Goal: Communication & Community: Answer question/provide support

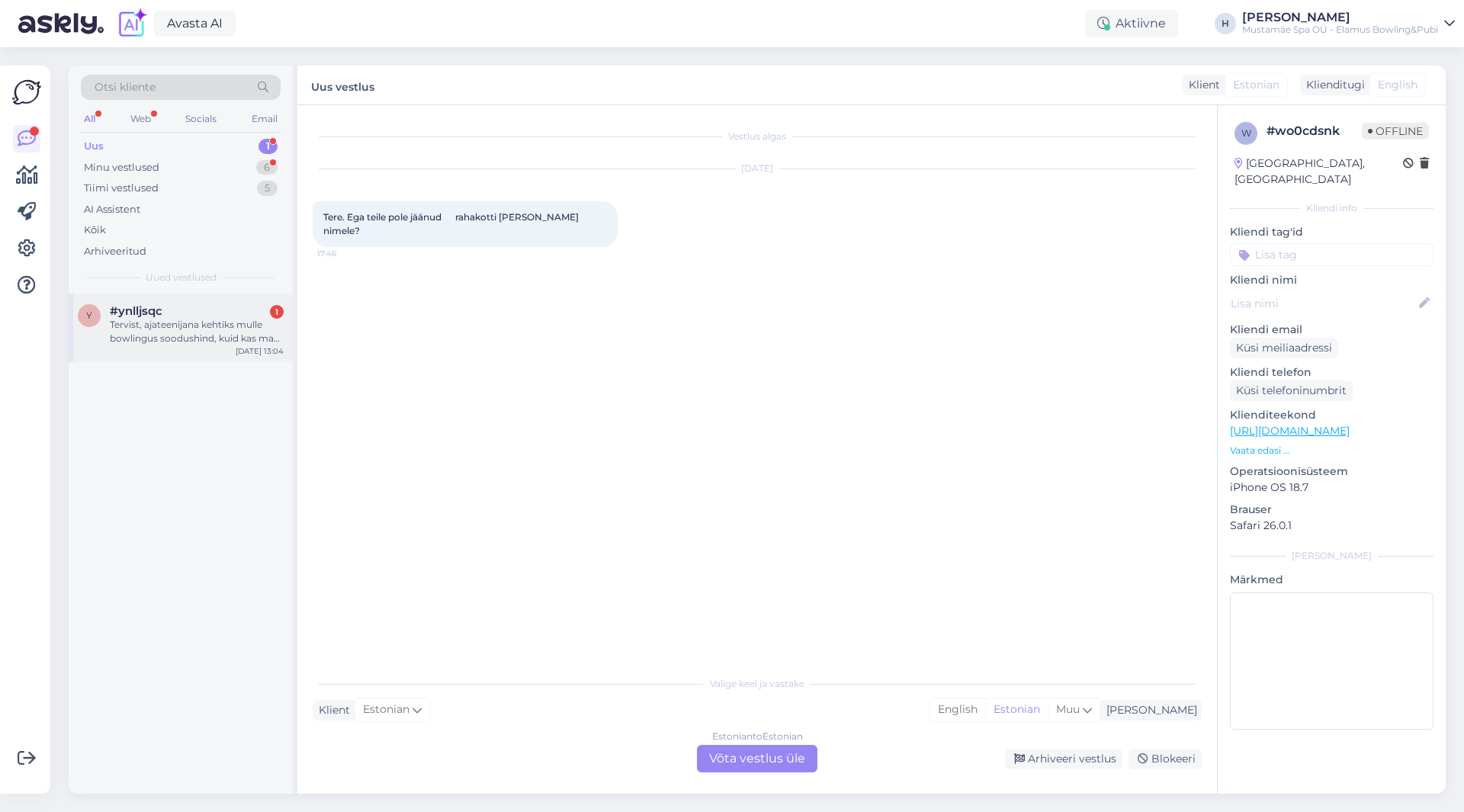
click at [179, 329] on div "Tervist, ajateenijana kehtiks mulle bowlingus soodushind, kuid kas ma pean sell…" at bounding box center [196, 331] width 174 height 27
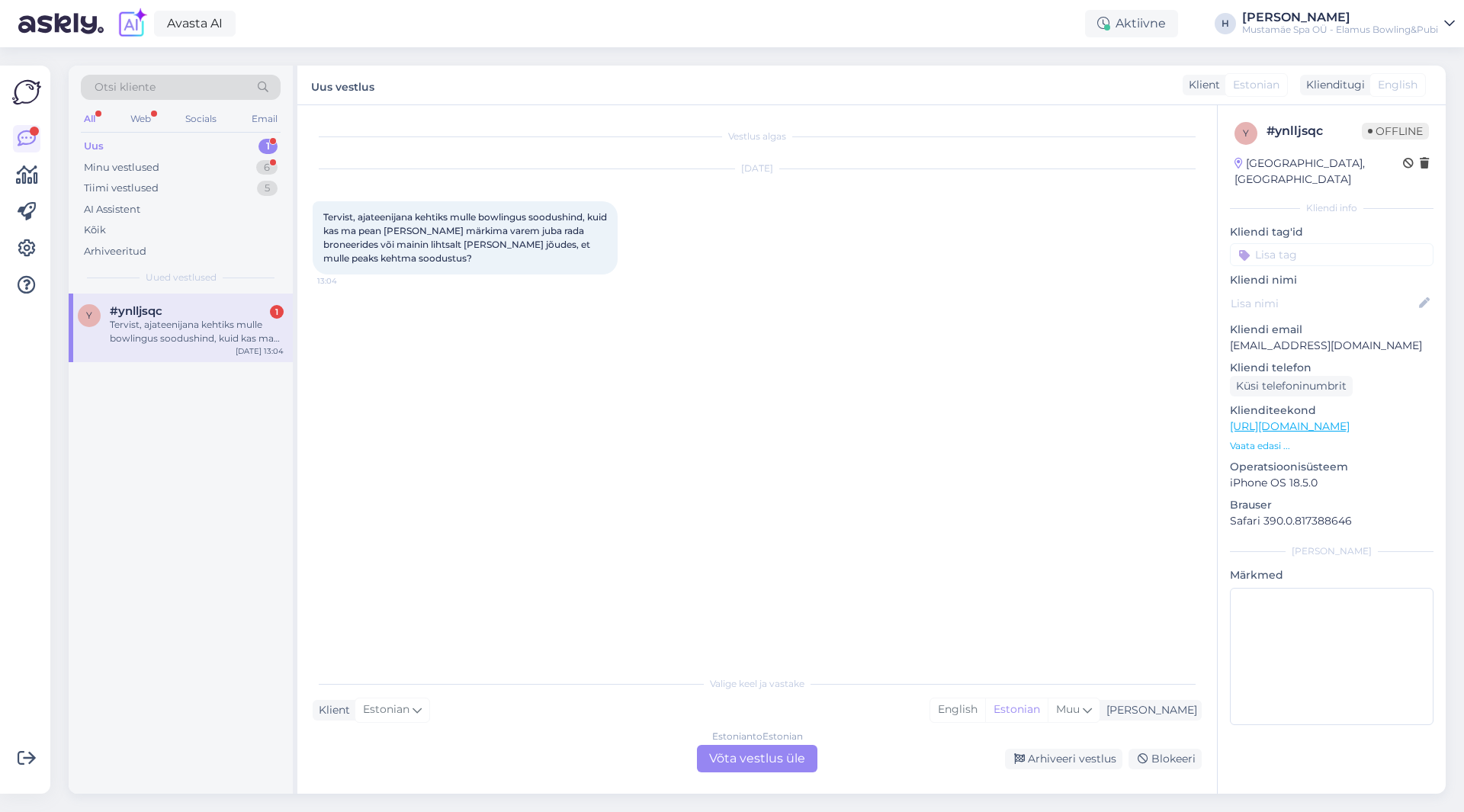
click at [781, 445] on div "Estonian to Estonian Võta vestlus üle" at bounding box center [757, 759] width 120 height 27
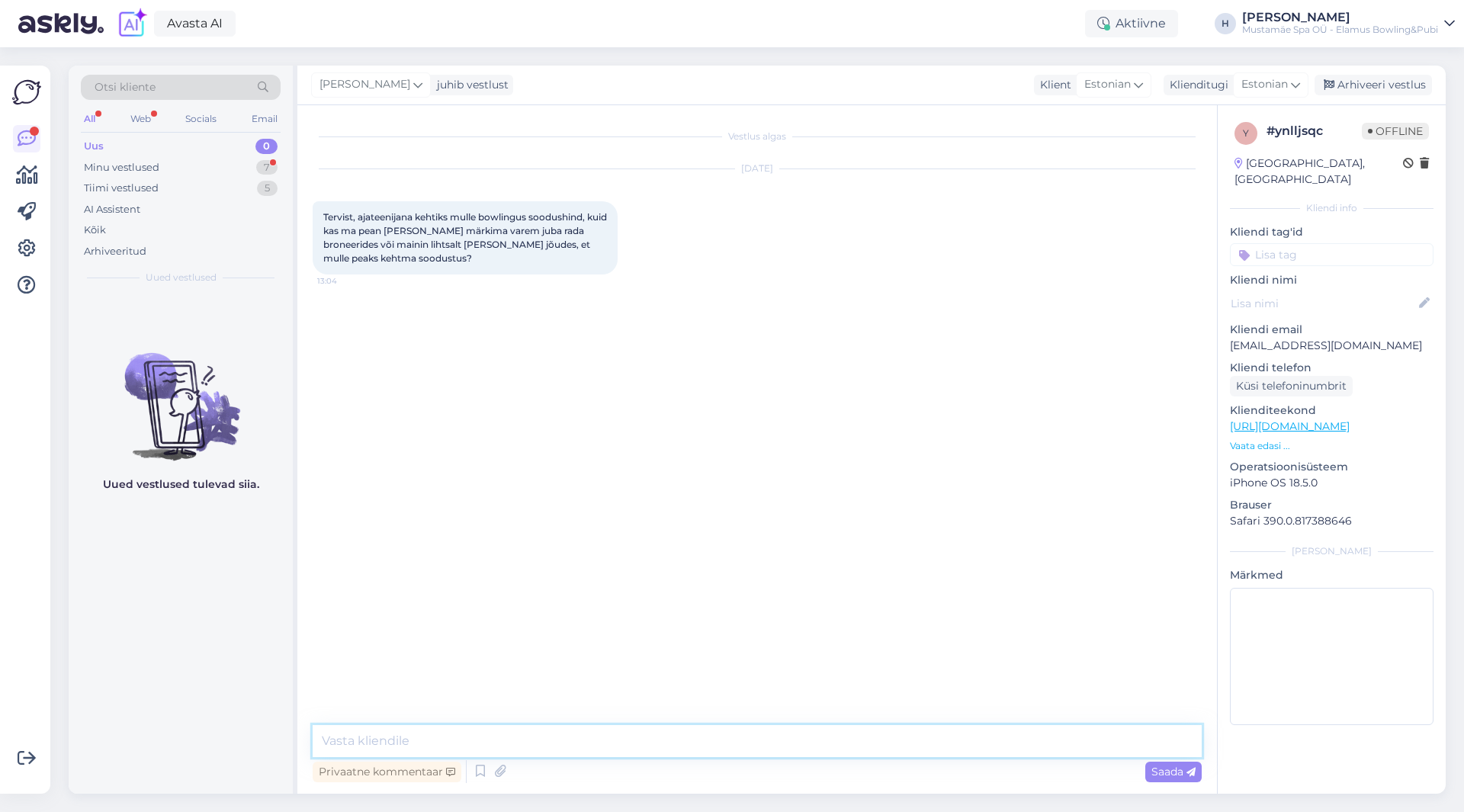
click at [406, 445] on textarea at bounding box center [757, 741] width 889 height 32
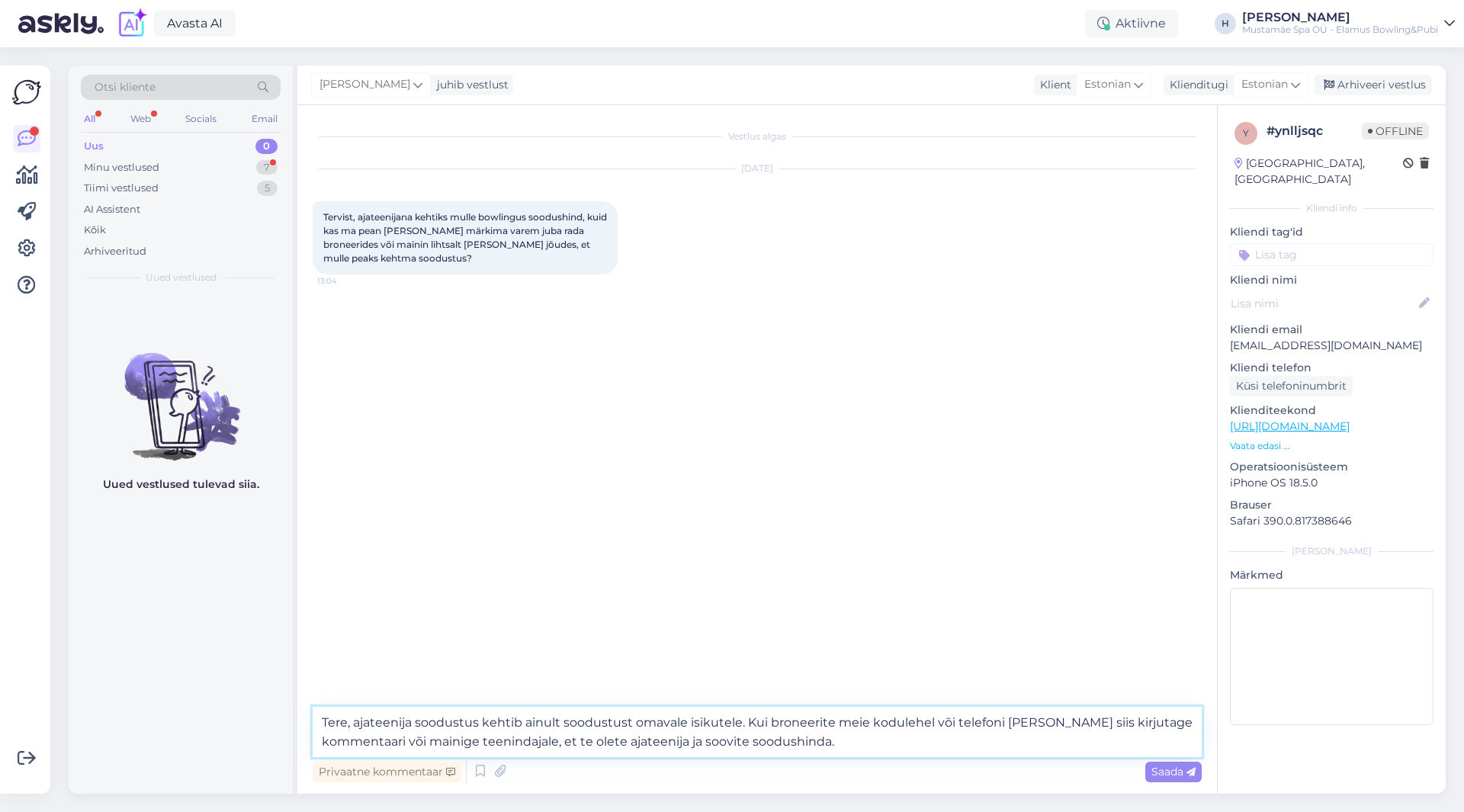
click at [762, 445] on textarea "Tere, ajateenija soodustus kehtib ainult soodustust omavale isikutele. Kui bron…" at bounding box center [757, 732] width 889 height 50
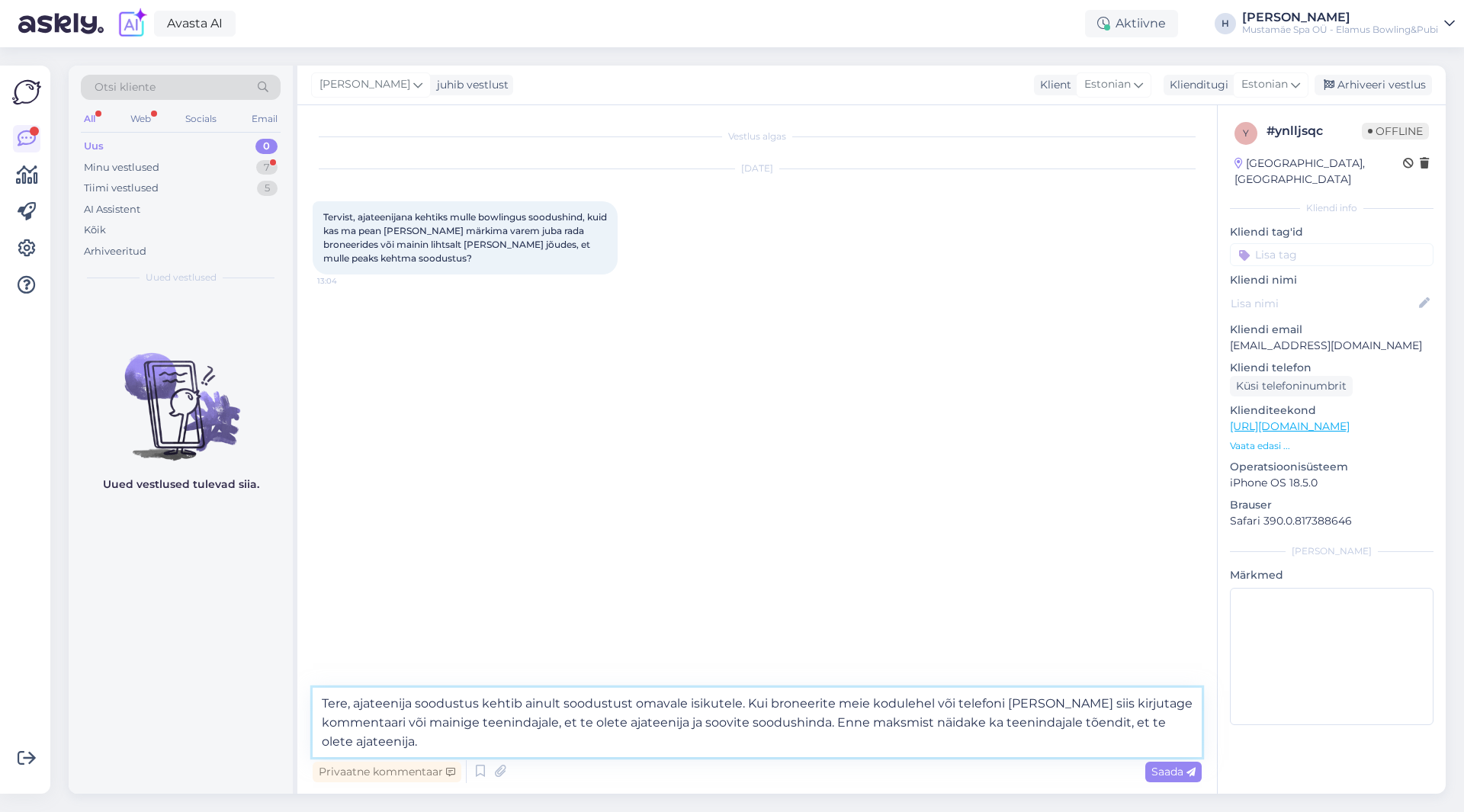
type textarea "Tere, ajateenija soodustus kehtib ainult soodustust omavale isikutele. Kui bron…"
click at [976, 445] on div "Privaatne kommentaar Saada" at bounding box center [757, 772] width 889 height 29
click at [976, 445] on span "Saada" at bounding box center [1174, 771] width 44 height 14
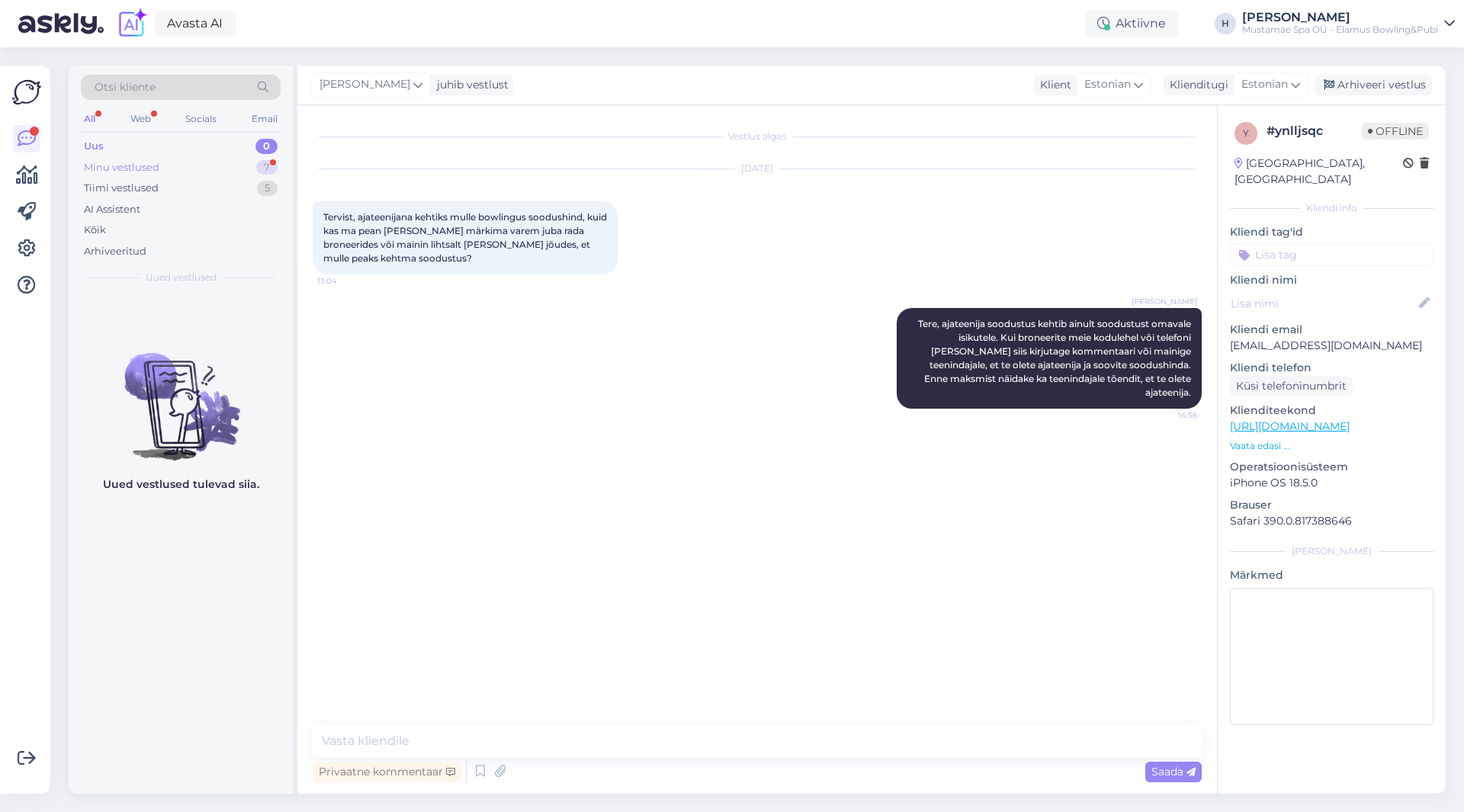
click at [149, 169] on div "Minu vestlused" at bounding box center [121, 167] width 75 height 15
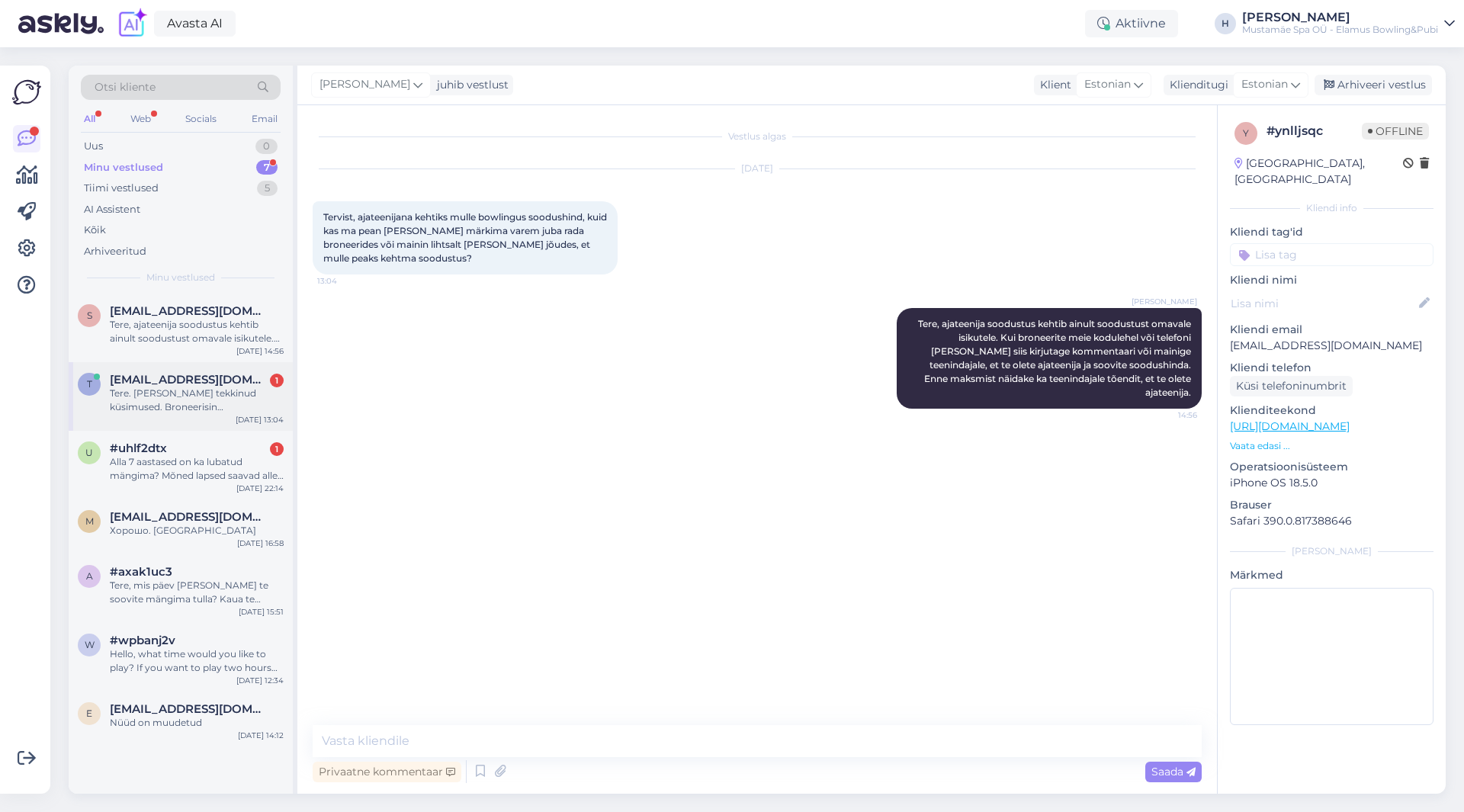
click at [232, 410] on div "Tere. Minul jälle tekkinud küsimused. Broneerisin täna hommikul 6.11 kaks bowli…" at bounding box center [196, 400] width 174 height 27
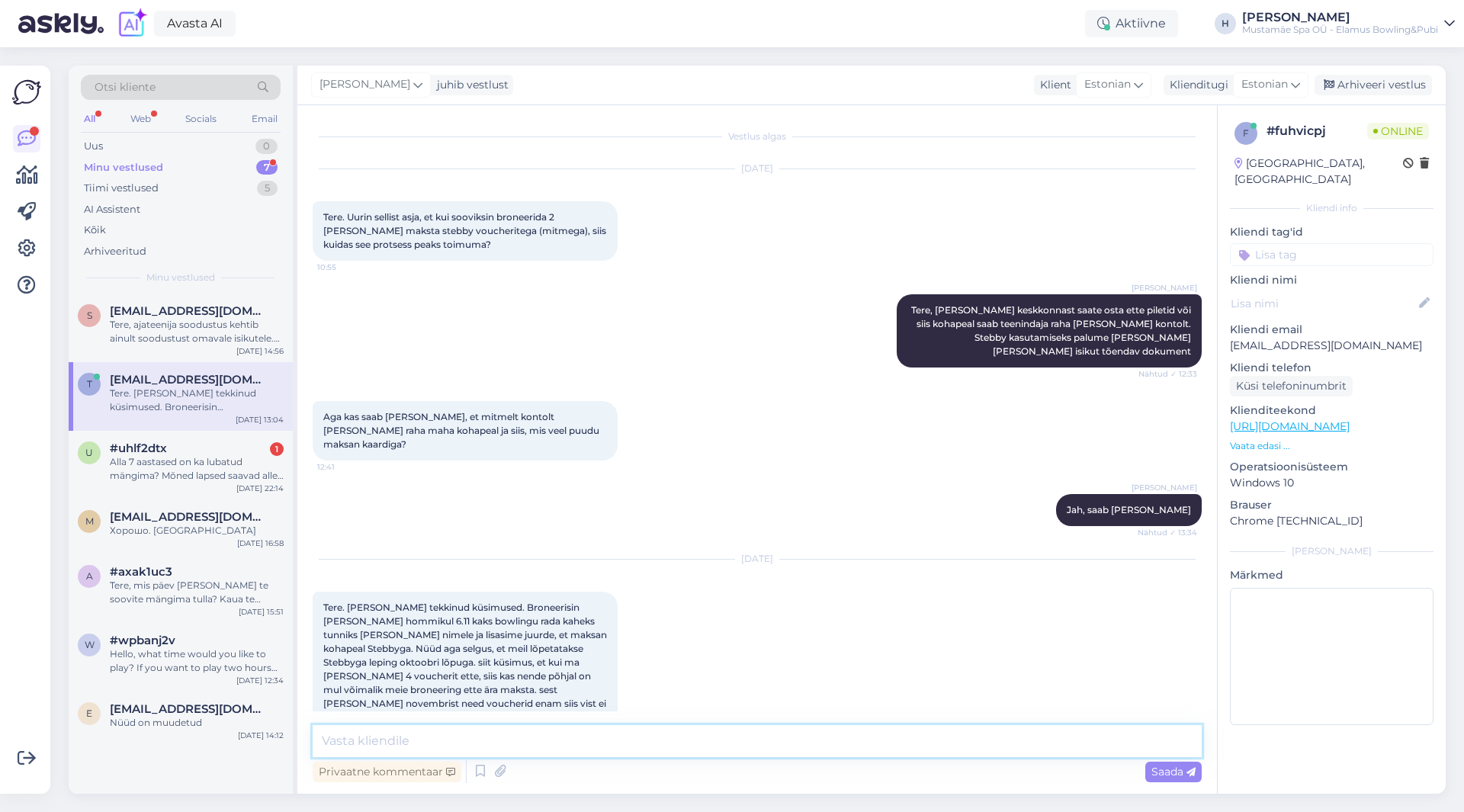
click at [399, 445] on textarea at bounding box center [757, 741] width 889 height 32
click at [584, 445] on textarea at bounding box center [757, 741] width 889 height 32
type textarea "K"
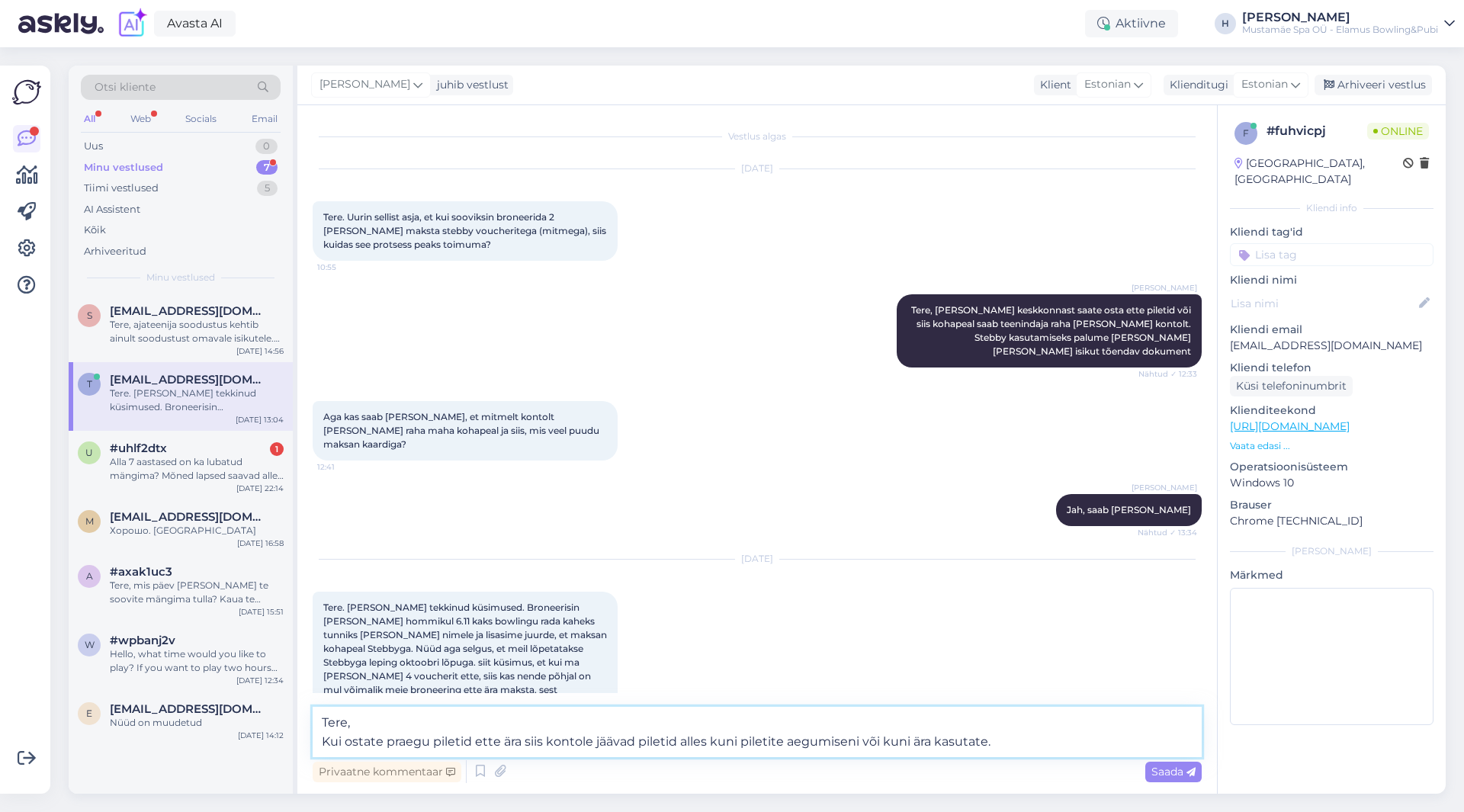
type textarea "Tere, Kui ostate praegu piletid ette ära siis kontole jäävad piletid alles kuni…"
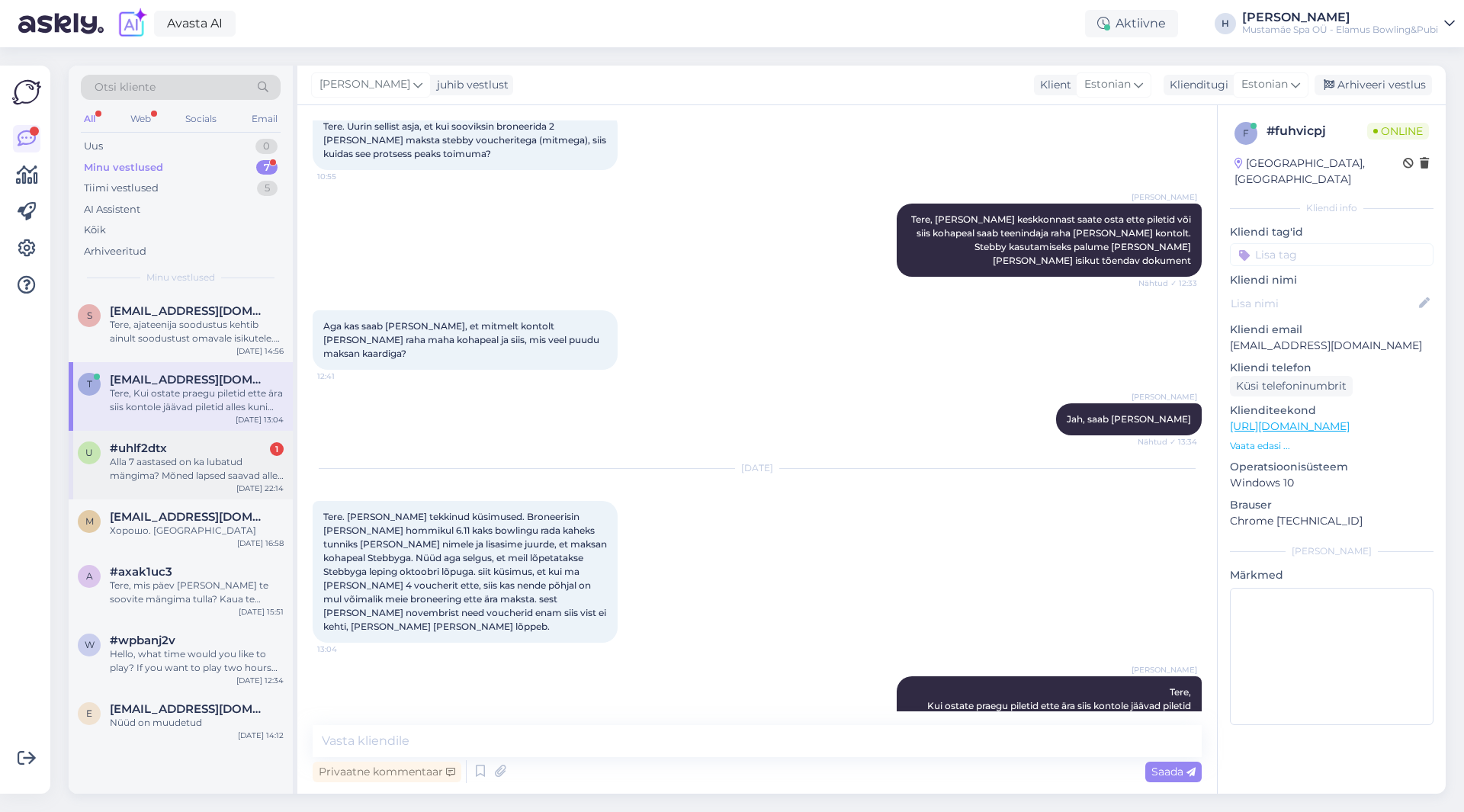
click at [209, 445] on div "Alla 7 aastased on ka lubatud mängima? Mõned lapsed saavad alles järgneva kuu k…" at bounding box center [196, 469] width 174 height 27
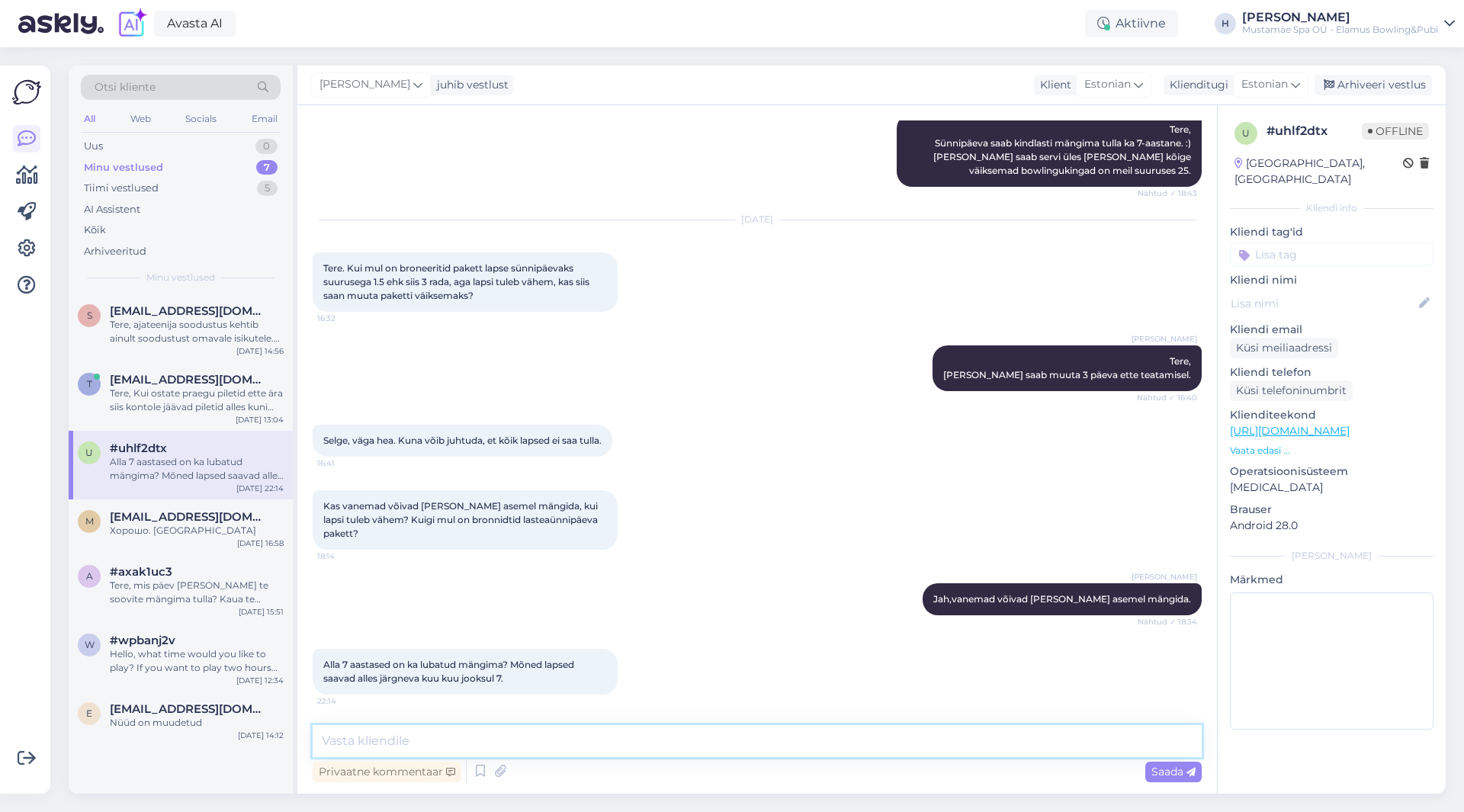
click at [470, 445] on textarea at bounding box center [757, 741] width 889 height 32
type textarea "T"
click at [593, 445] on textarea "Jah, 7 aastased on lubatud mängima. Peaasi, et jaksavad palli hoida ja rajale v…" at bounding box center [757, 741] width 889 height 32
click at [976, 445] on textarea "Jah, 7 aastased on lubatud mängima. Peaasi, et jaksavad palli hoida ja rajale v…" at bounding box center [757, 741] width 889 height 32
type textarea "Jah, 7 aastased on lubatud mängima. Peaasi, et jaksavad palli hoida ja rajale v…"
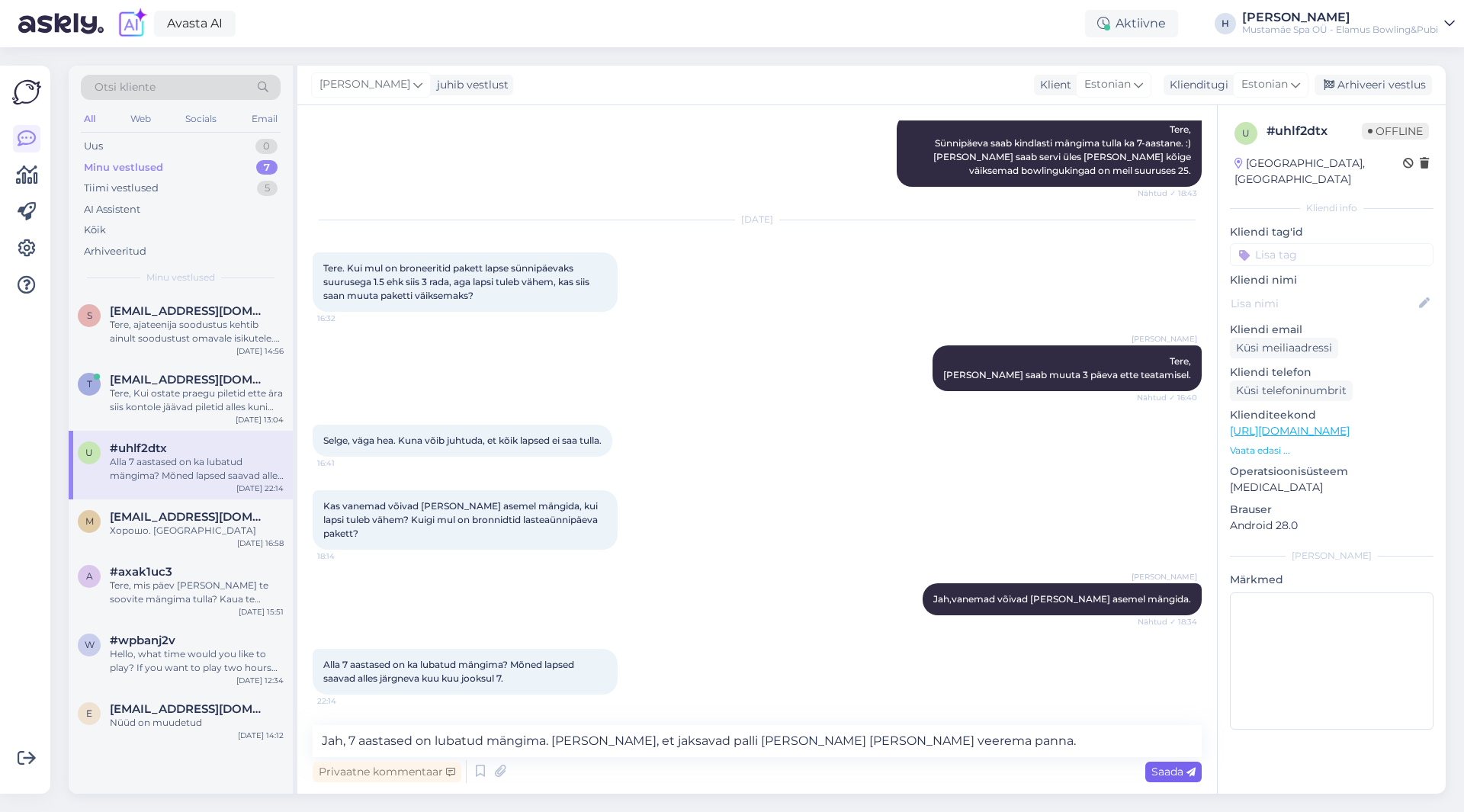
click at [976, 445] on span "Saada" at bounding box center [1174, 771] width 44 height 14
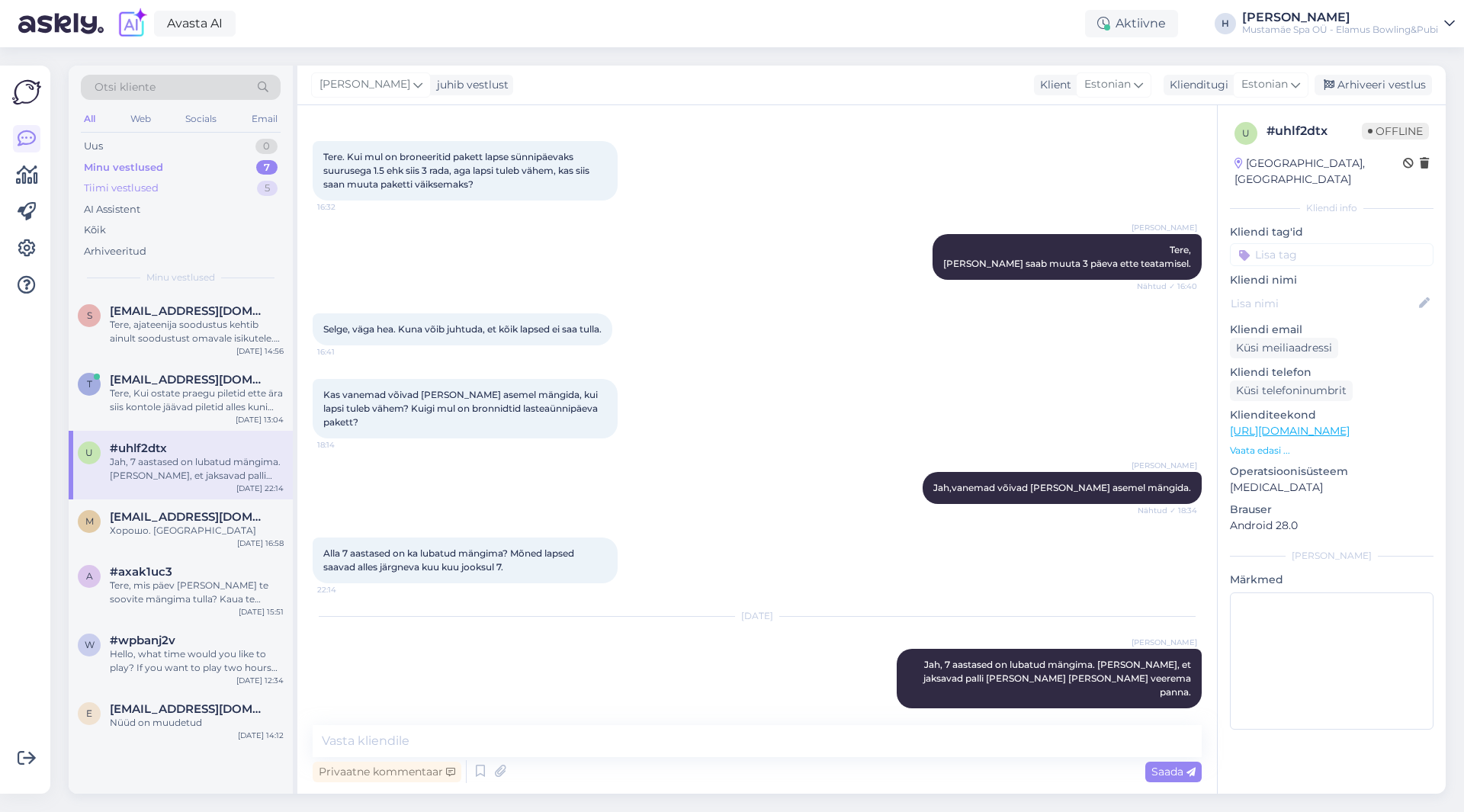
click at [175, 192] on div "Tiimi vestlused 5" at bounding box center [180, 188] width 200 height 21
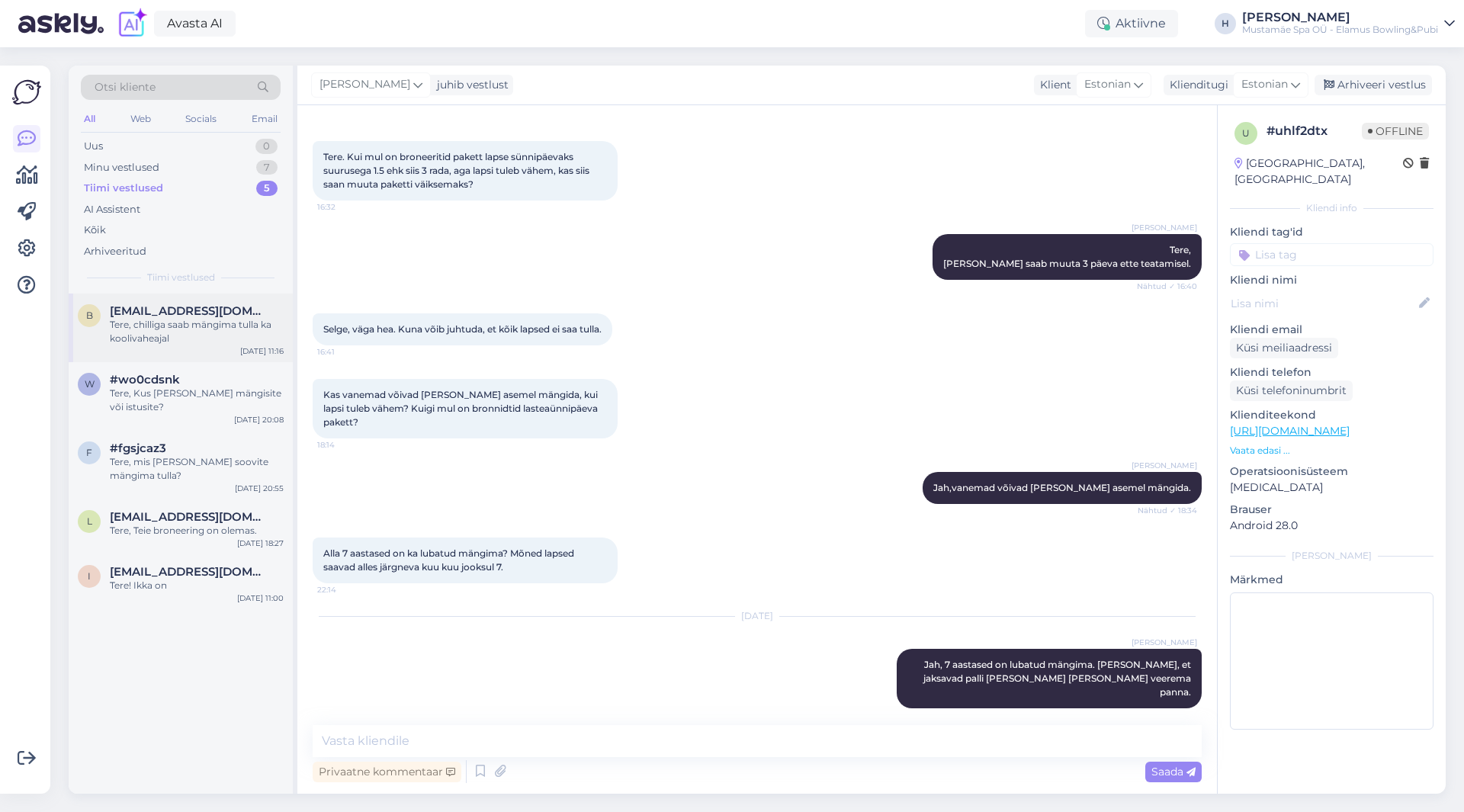
click at [176, 319] on div "Tere, chilliga saab mängima tulla ka koolivaheajal" at bounding box center [196, 331] width 174 height 27
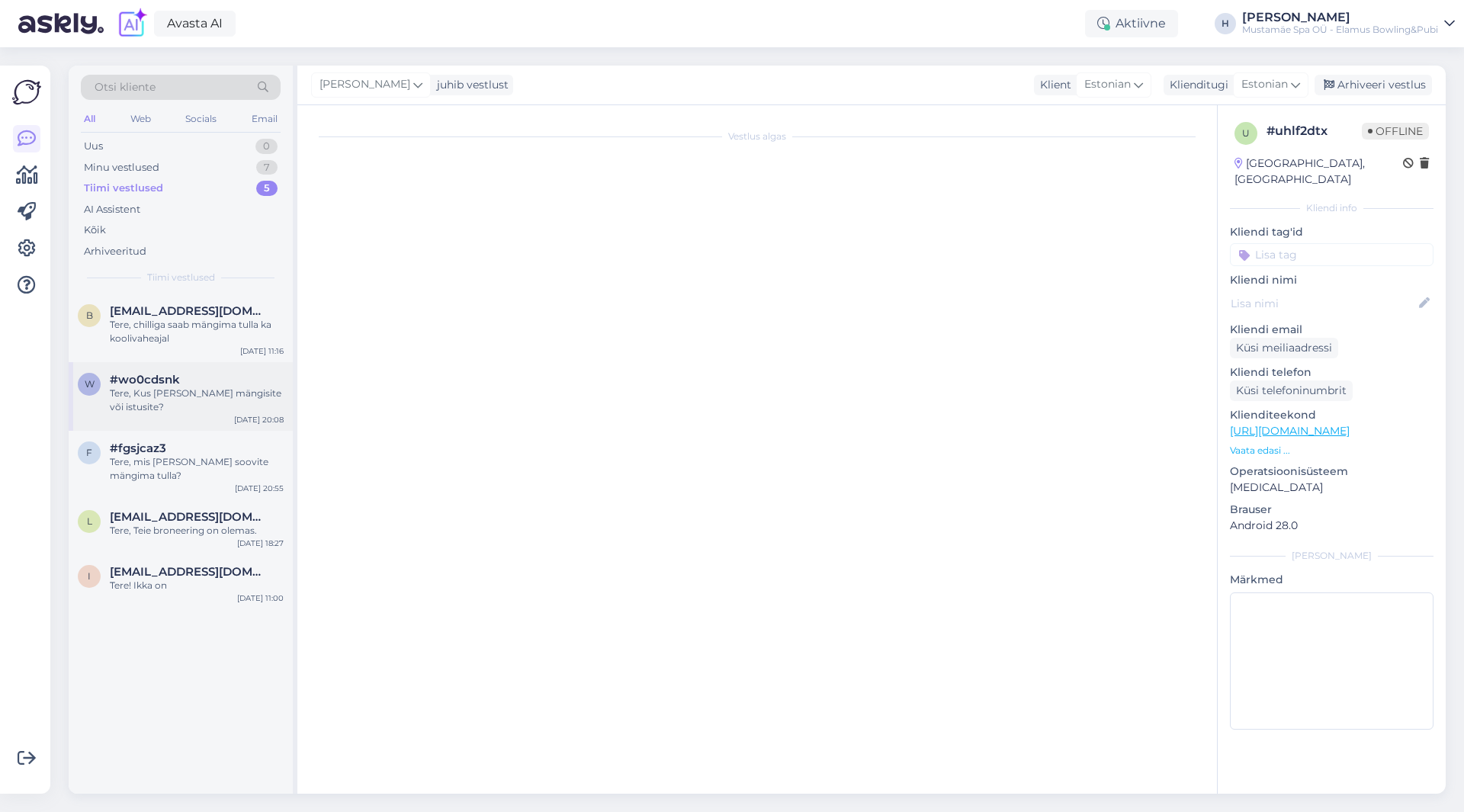
scroll to position [0, 0]
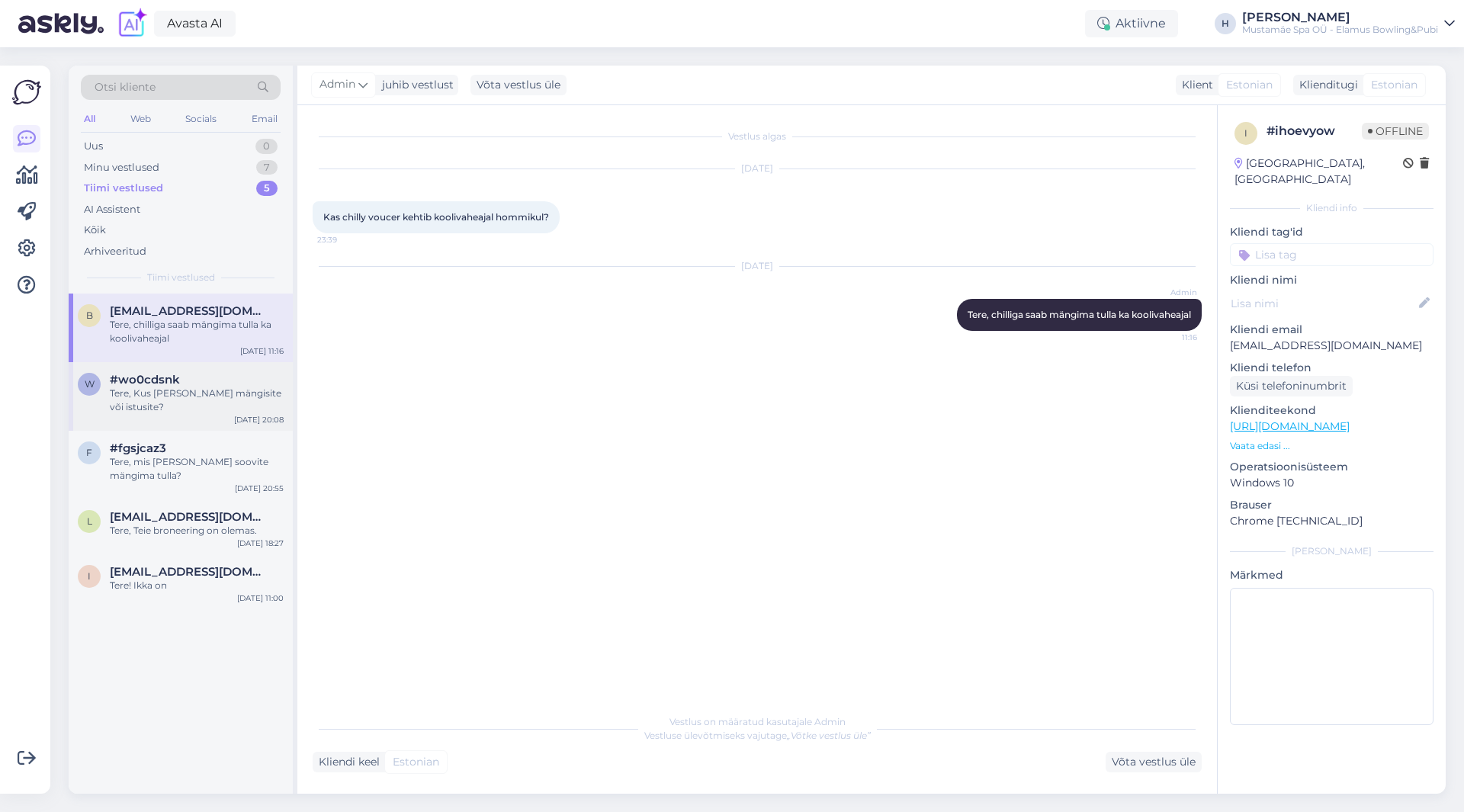
click at [200, 404] on div "Tere, Kus te meil mängisite või istusite?" at bounding box center [196, 400] width 174 height 27
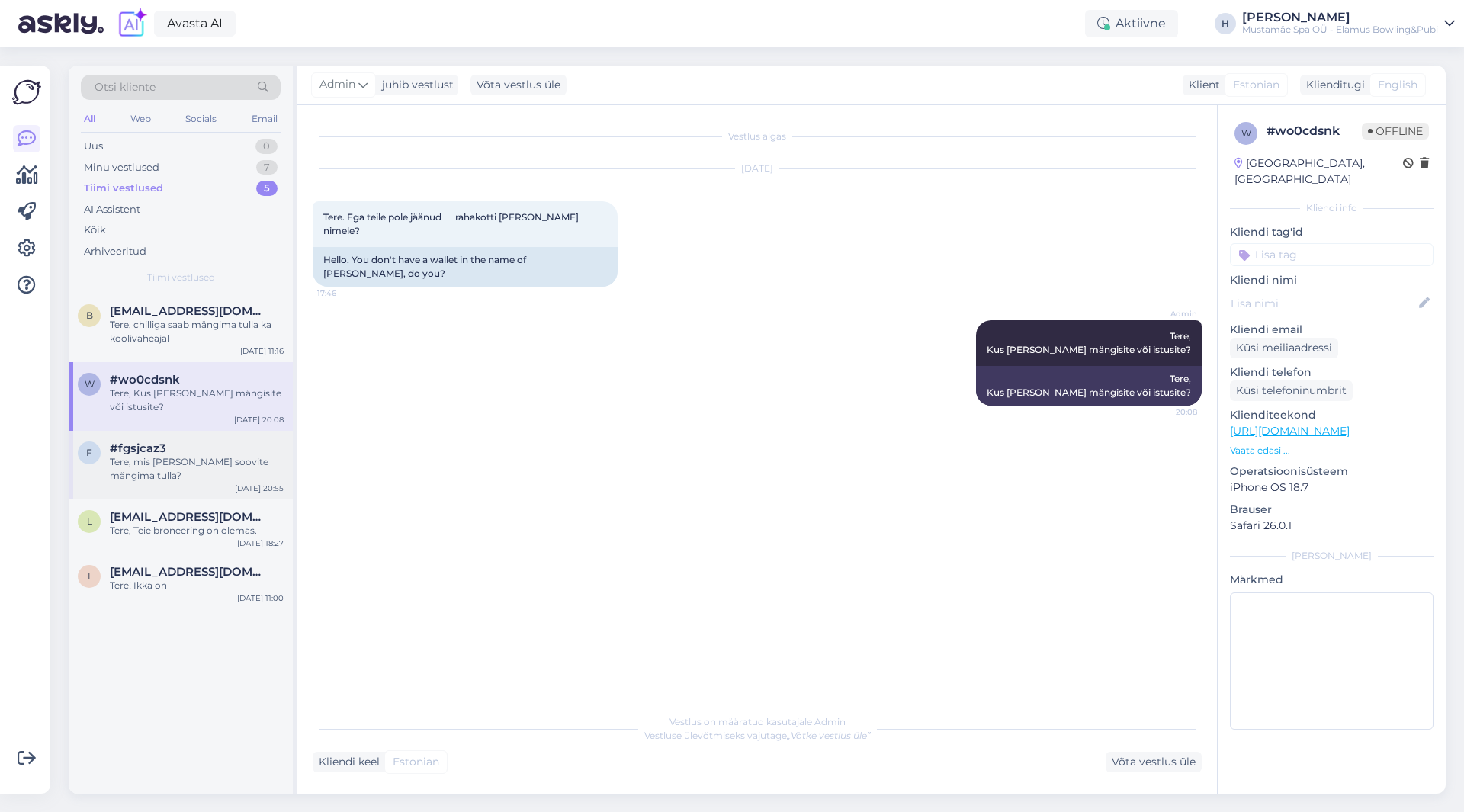
click at [209, 445] on div "#fgsjcaz3" at bounding box center [196, 448] width 174 height 14
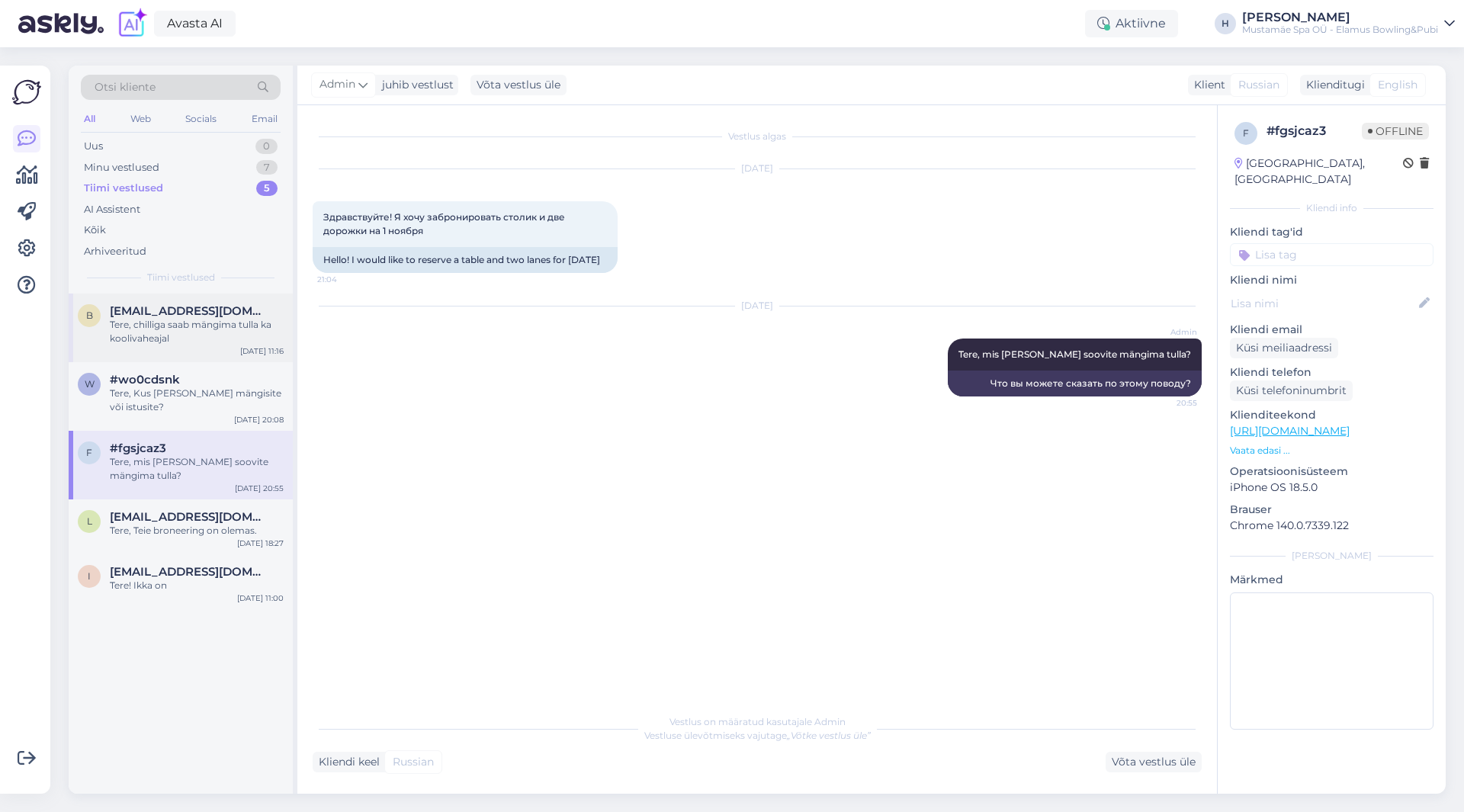
click at [195, 315] on span "birkmerle@gmail.com" at bounding box center [189, 310] width 158 height 14
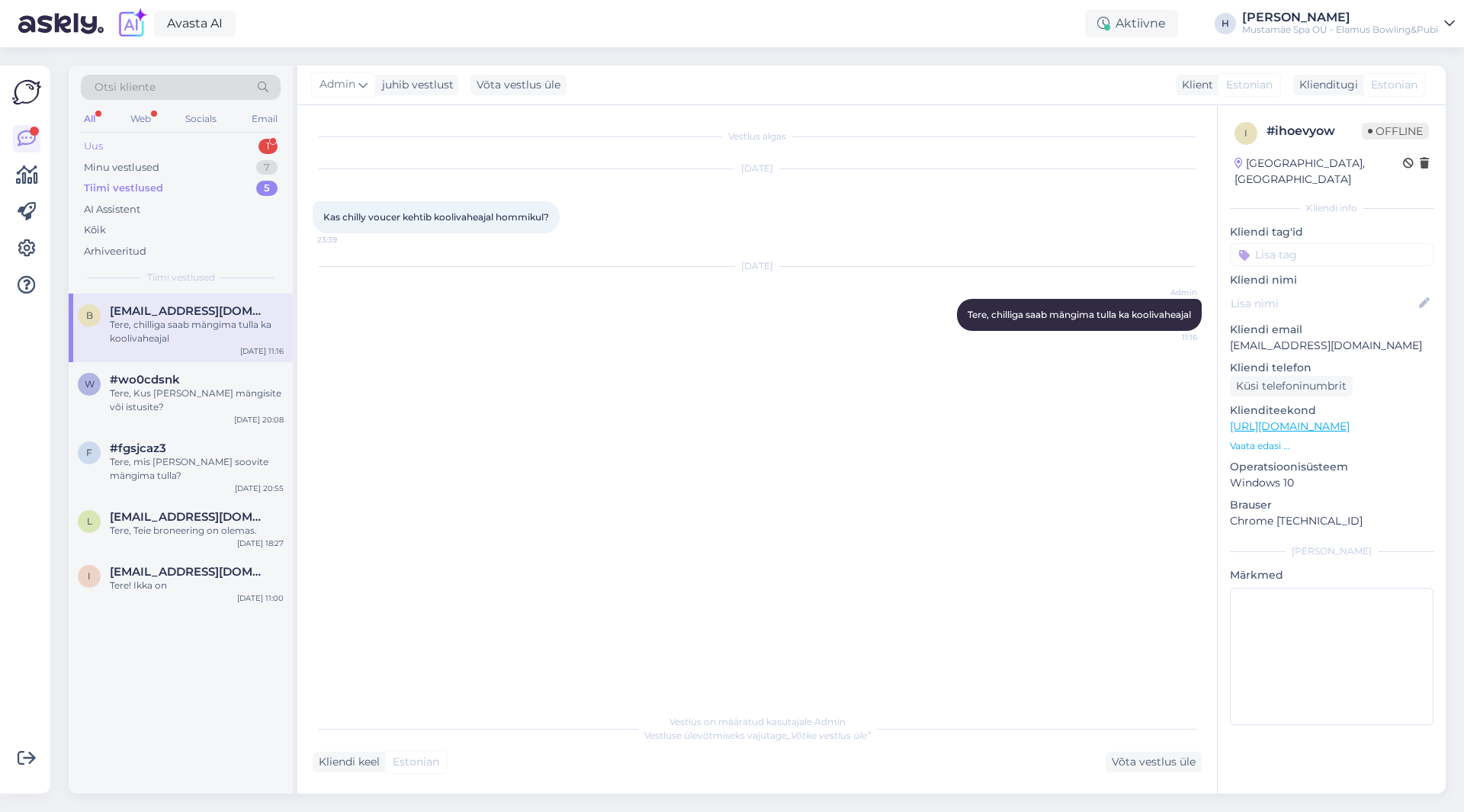
click at [124, 153] on div "Uus 1" at bounding box center [180, 146] width 200 height 21
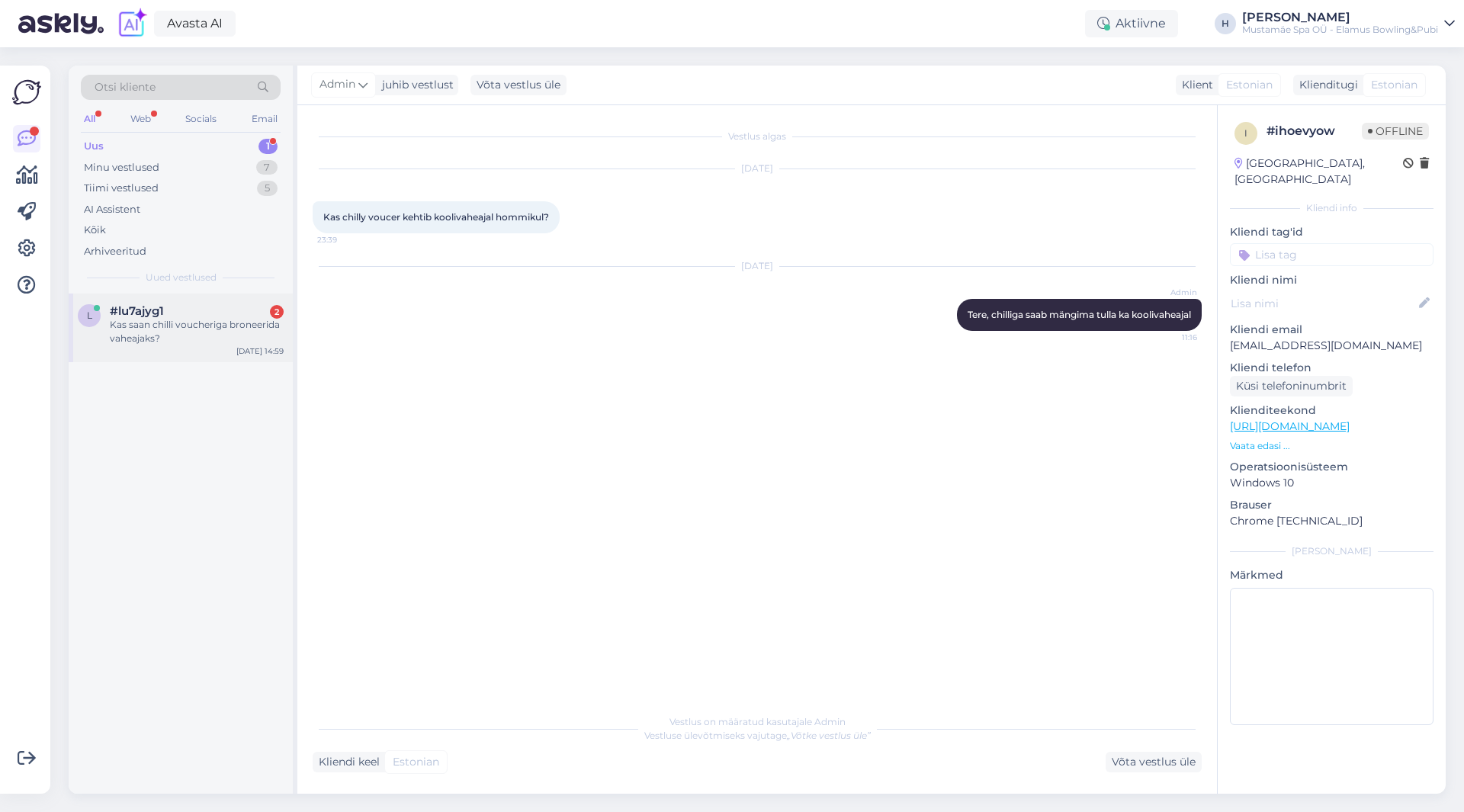
click at [181, 319] on div "Kas saan chilli voucheriga broneerida vaheajaks?" at bounding box center [196, 331] width 174 height 27
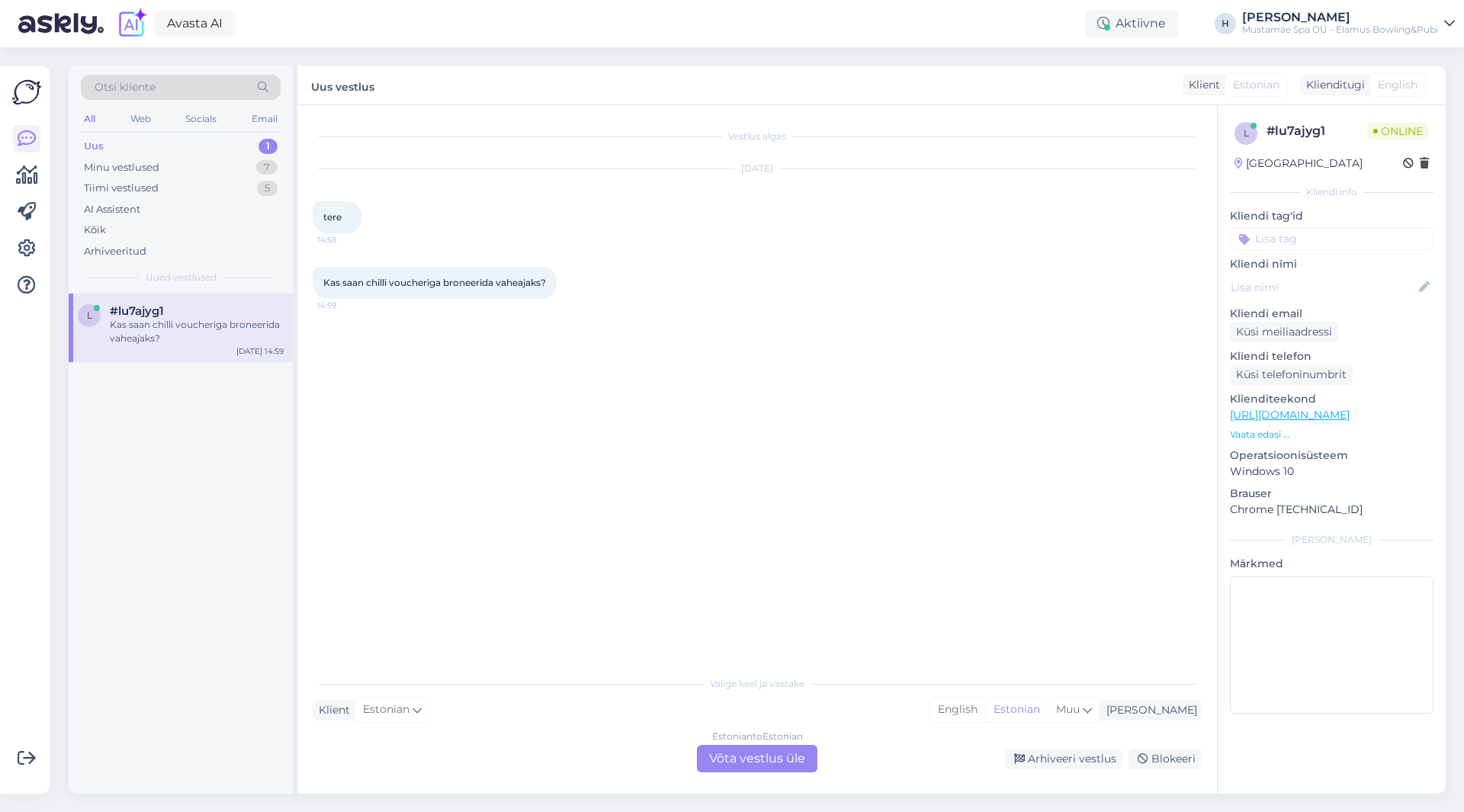
click at [757, 445] on div "Estonian to Estonian Võta vestlus üle" at bounding box center [757, 759] width 120 height 27
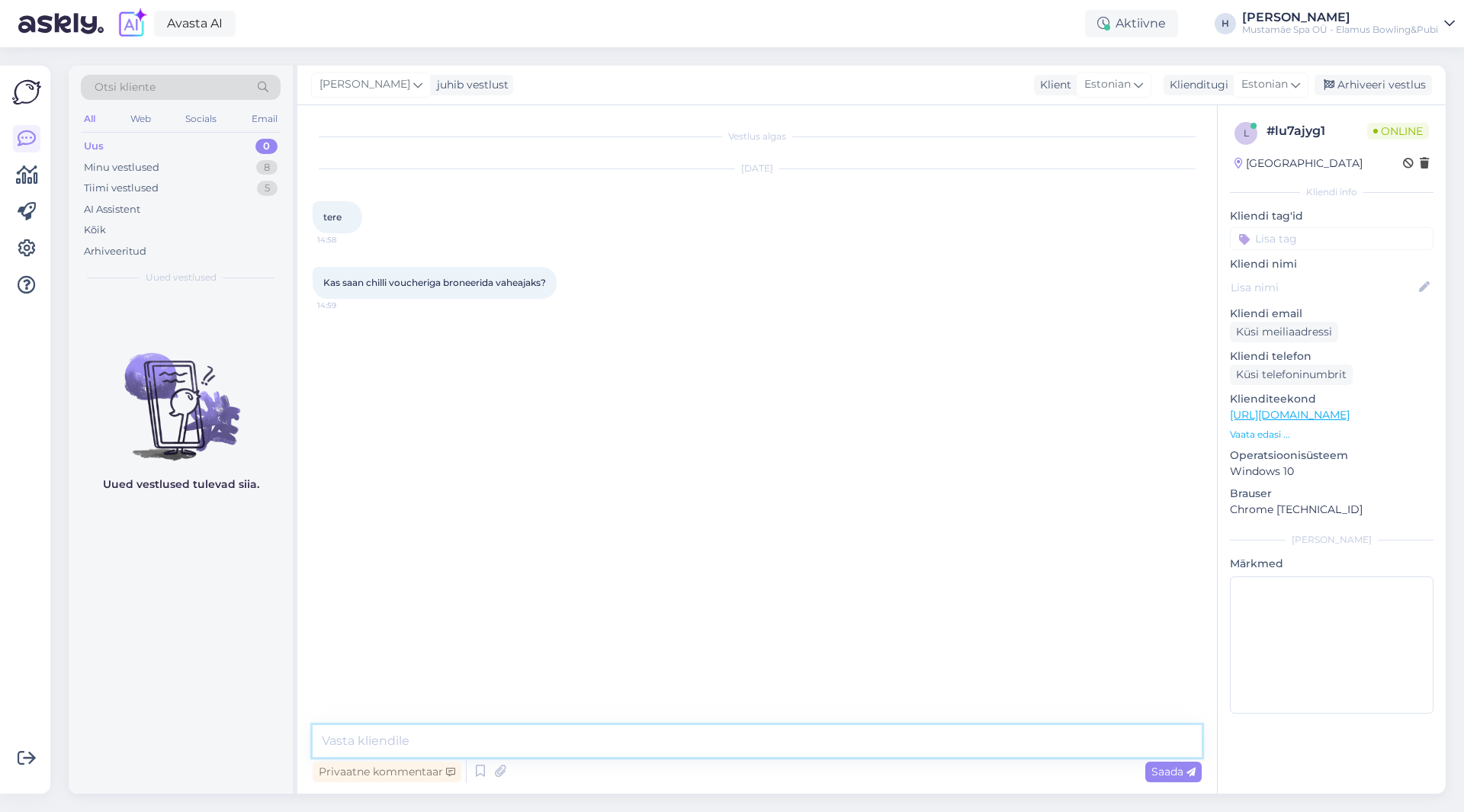
click at [427, 445] on textarea at bounding box center [757, 741] width 889 height 32
type textarea "Tere Jah koolivaheajal saab kasutada Chilli voucherit"
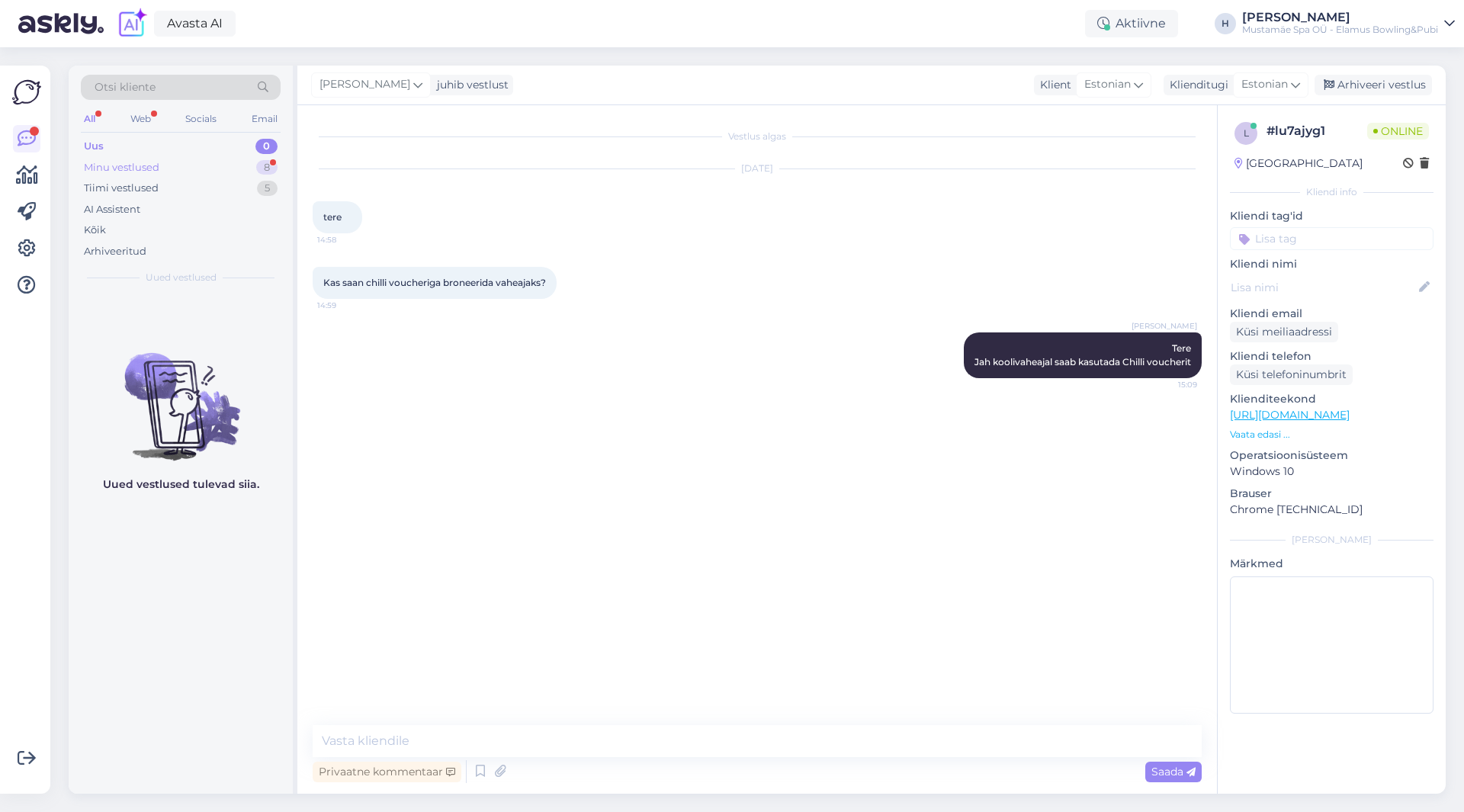
click at [189, 166] on div "Minu vestlused 8" at bounding box center [180, 167] width 200 height 21
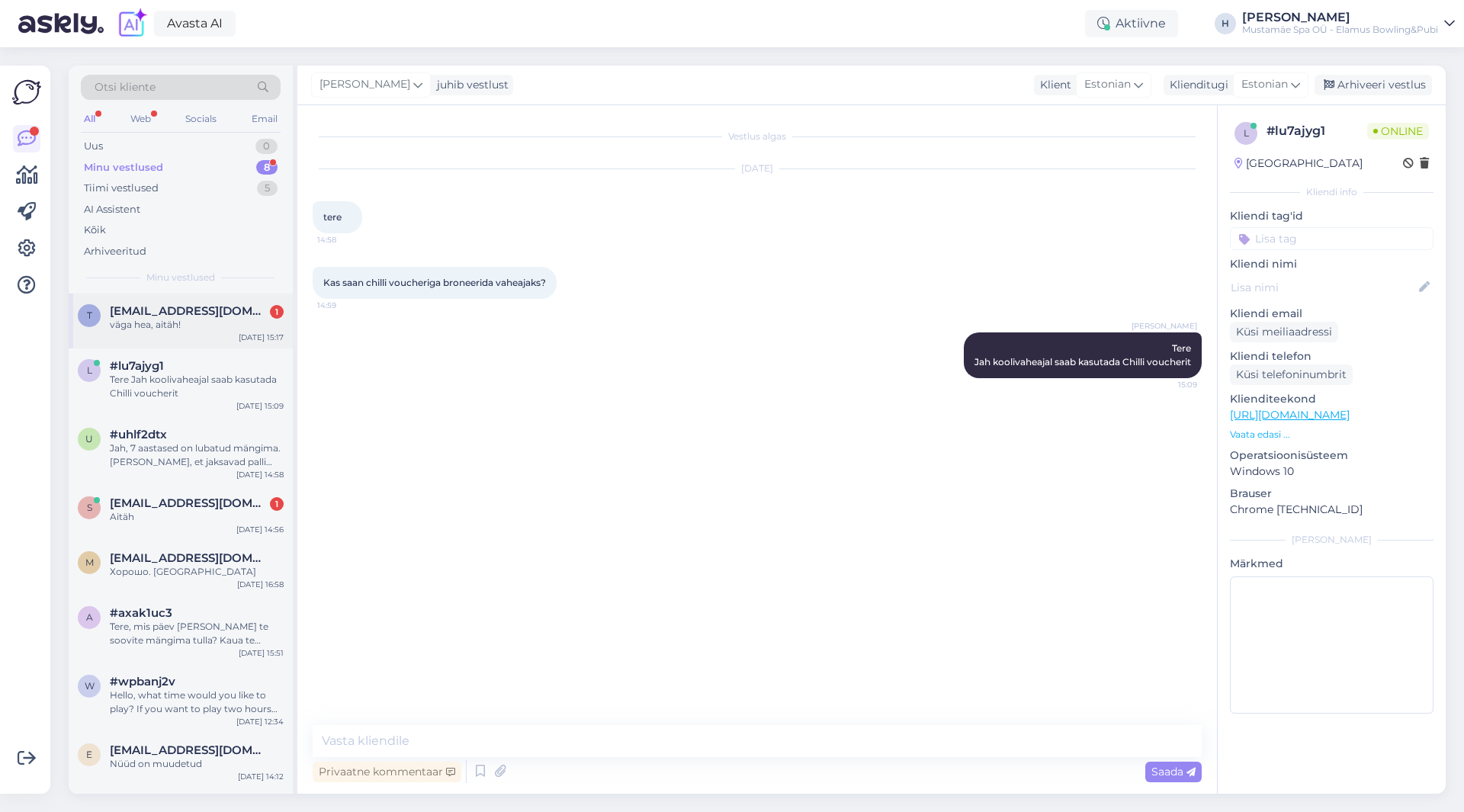
click at [171, 312] on span "triintorni@gmail.com" at bounding box center [189, 310] width 158 height 14
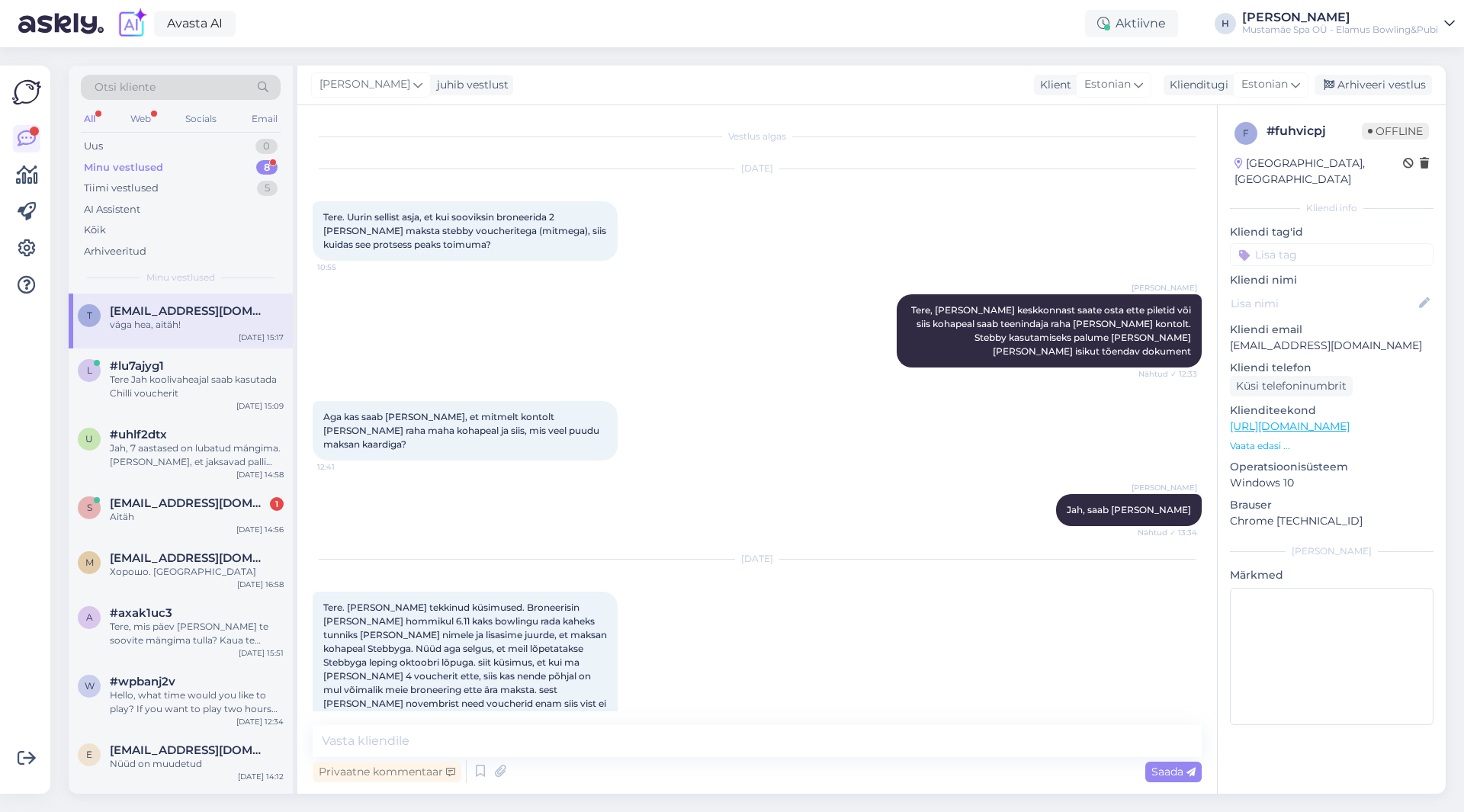
scroll to position [156, 0]
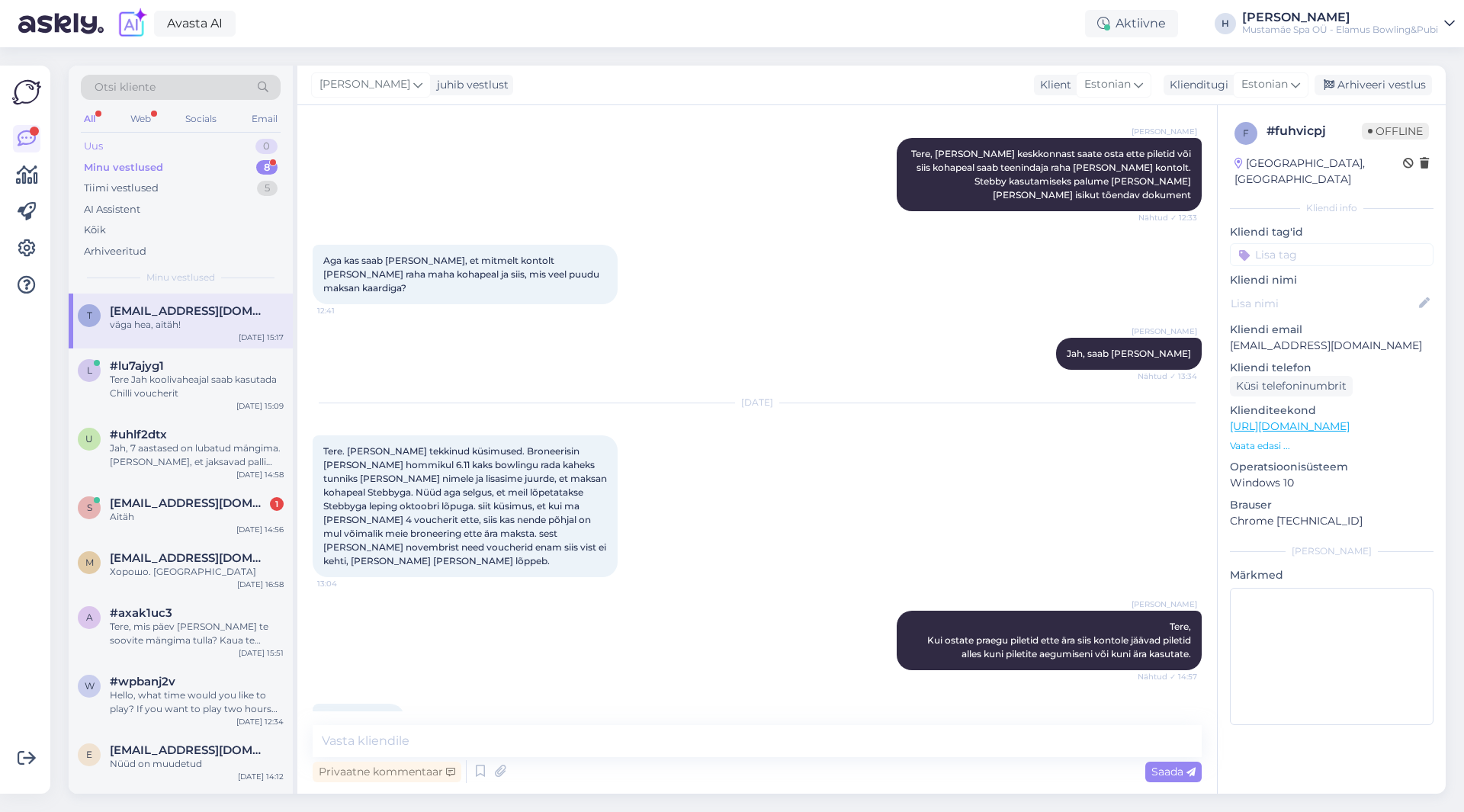
click at [101, 144] on div "Uus" at bounding box center [94, 146] width 19 height 15
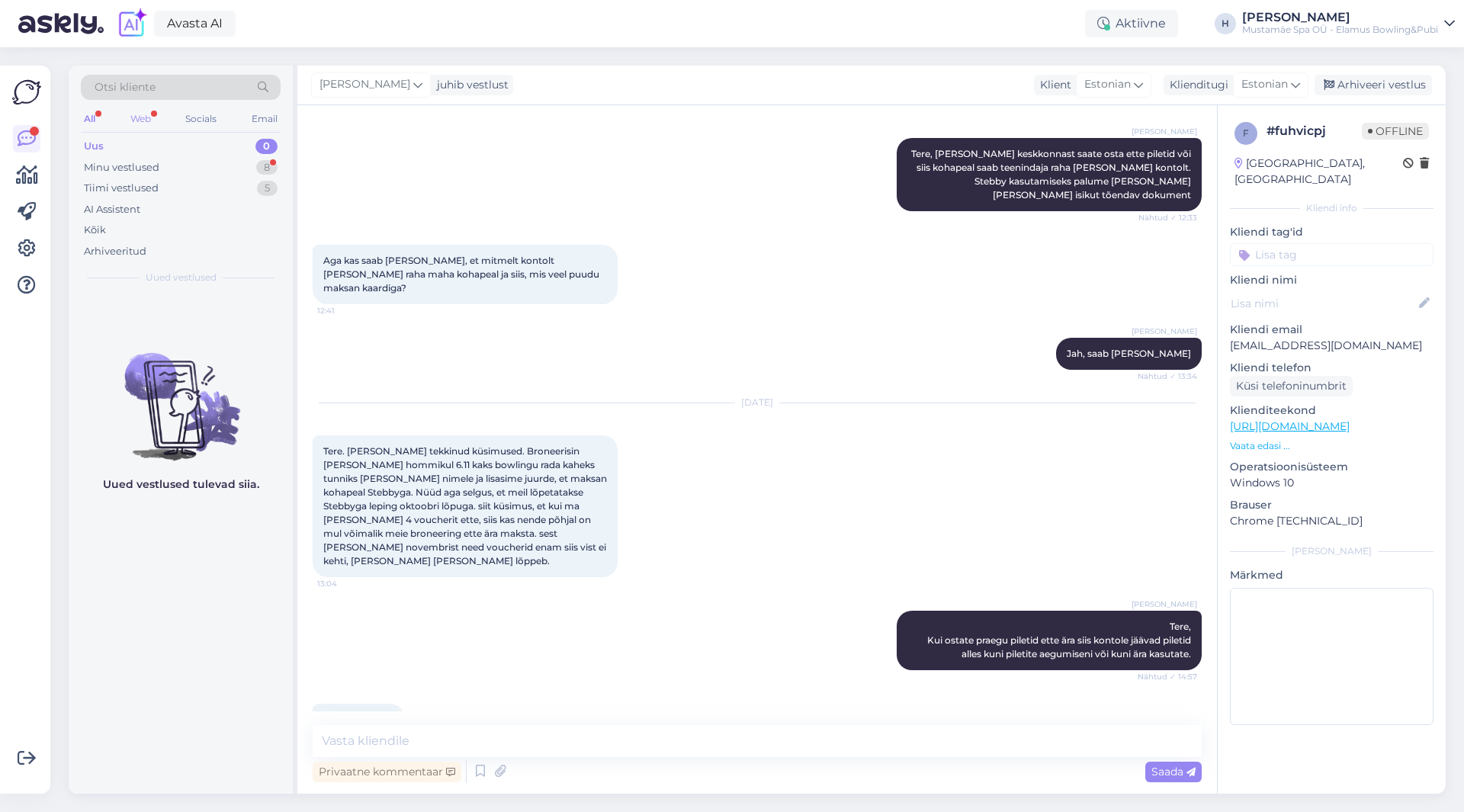
click at [152, 119] on div "Web" at bounding box center [141, 119] width 27 height 20
click at [151, 169] on div "Minu vestlused" at bounding box center [121, 167] width 75 height 15
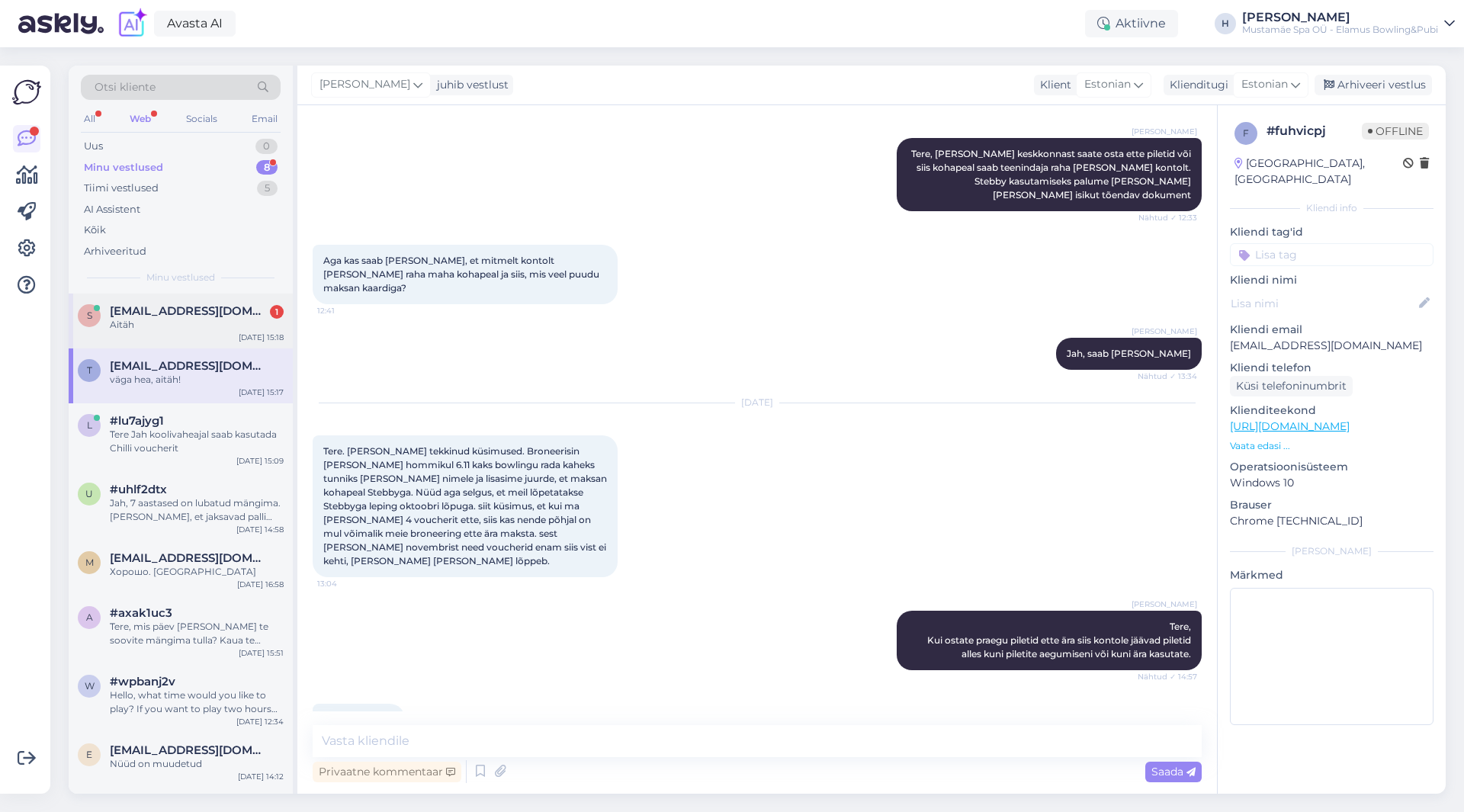
click at [163, 322] on div "Aitäh" at bounding box center [196, 324] width 174 height 14
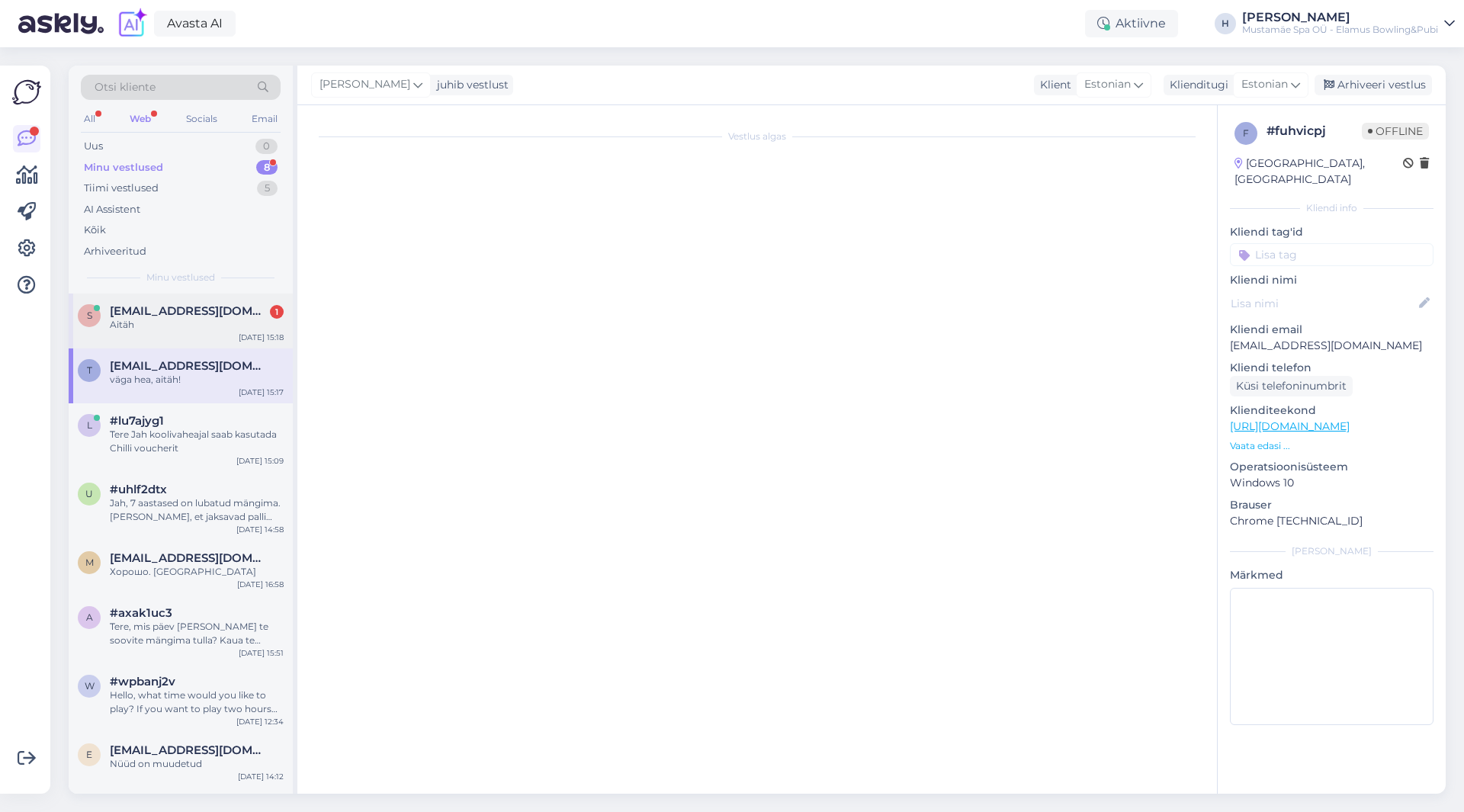
scroll to position [0, 0]
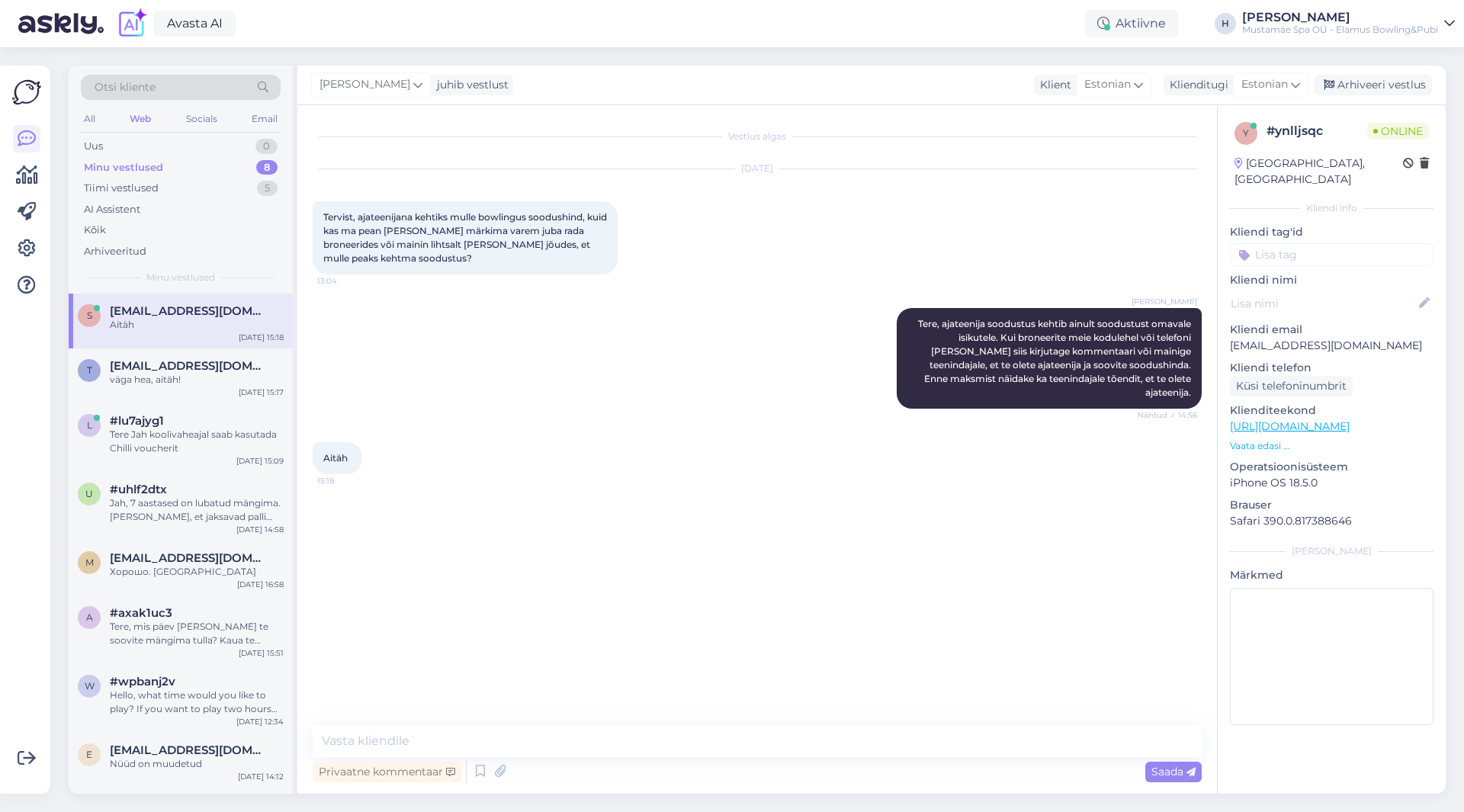
click at [976, 439] on p "Vaata edasi ..." at bounding box center [1332, 445] width 204 height 14
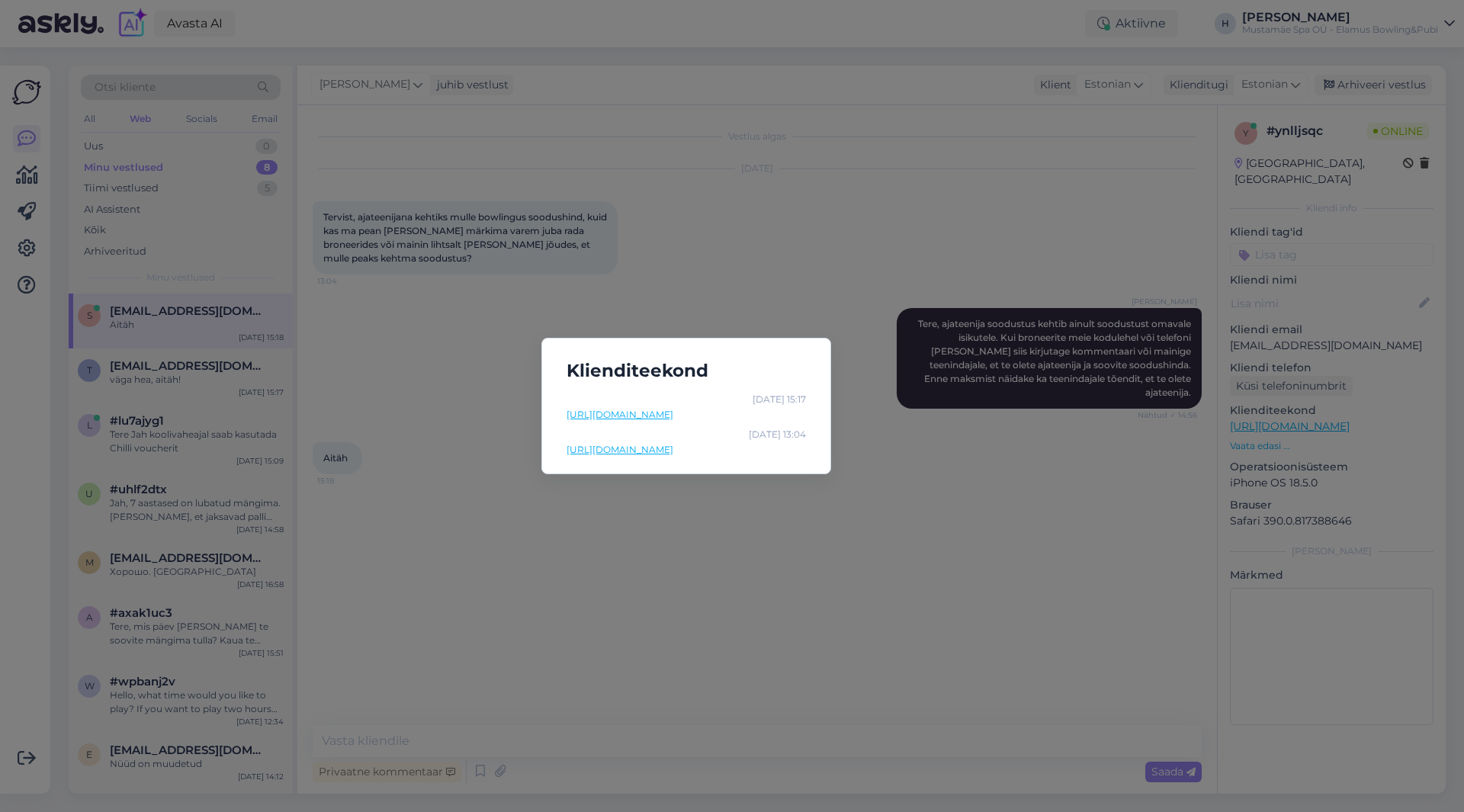
click at [976, 445] on div "Klienditeekond Oct 15 15:17 https://elamusbowling.ee/ Oct 15 13:04 https://elam…" at bounding box center [732, 406] width 1464 height 812
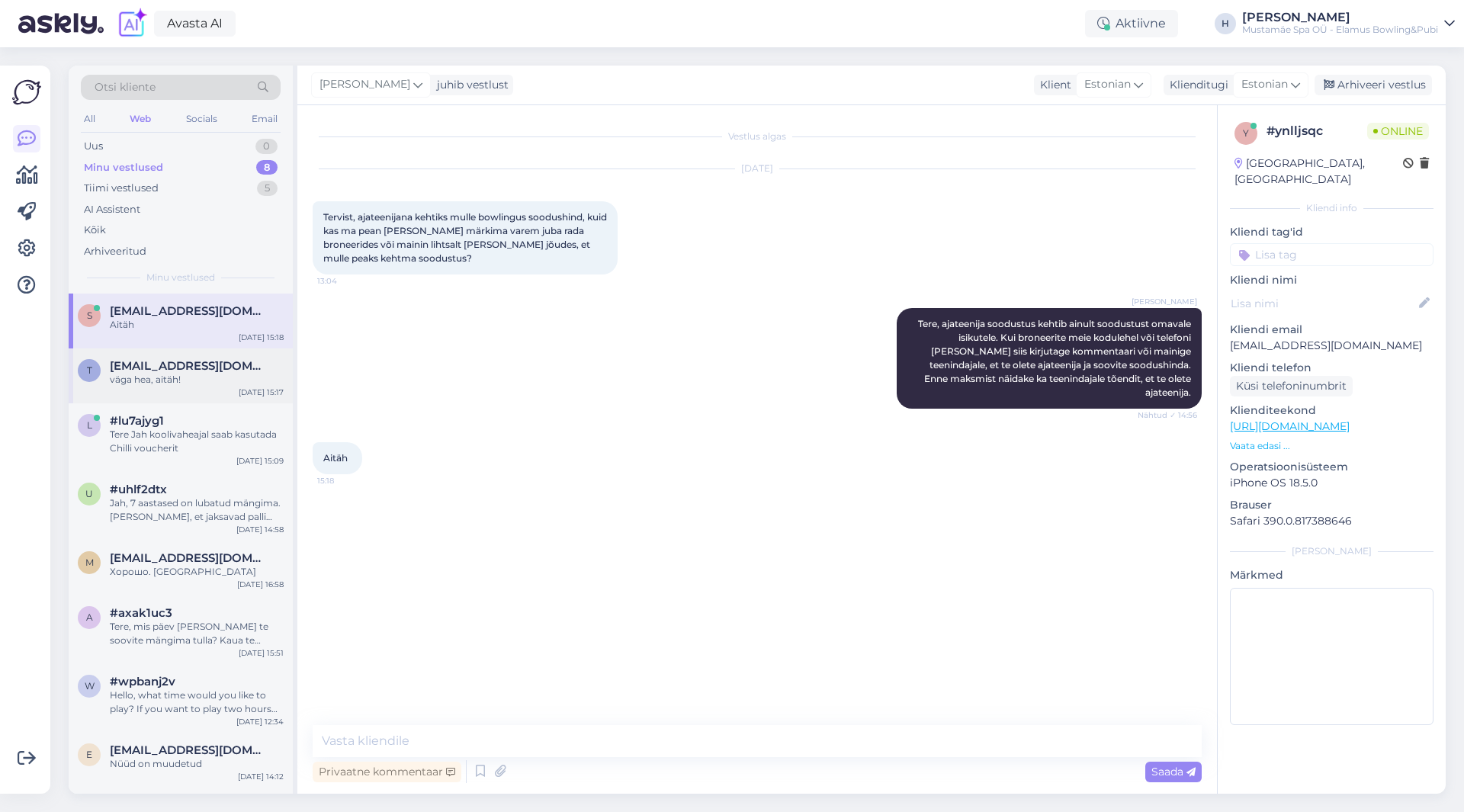
click at [197, 385] on div "väga hea, aitäh!" at bounding box center [196, 379] width 174 height 14
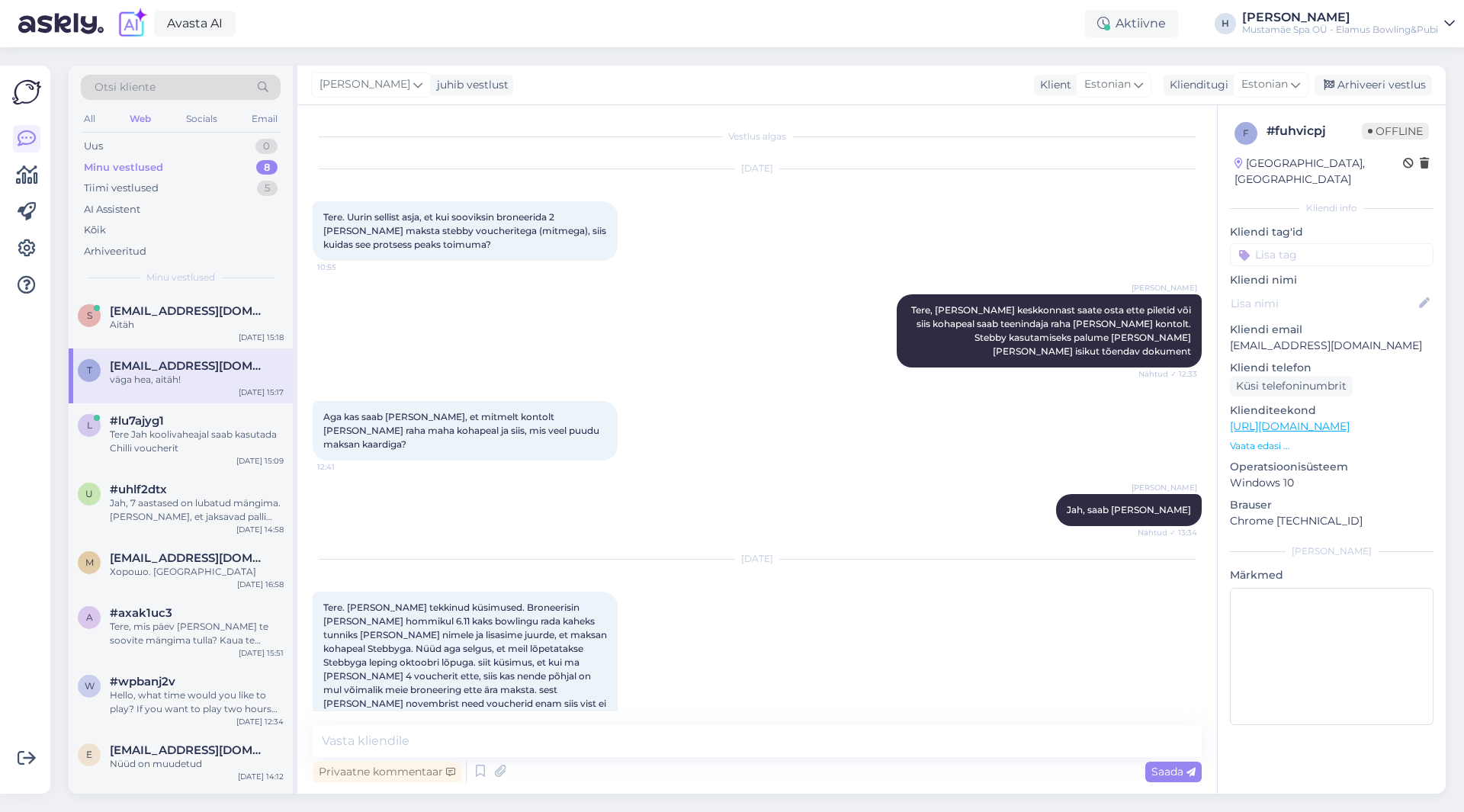
scroll to position [156, 0]
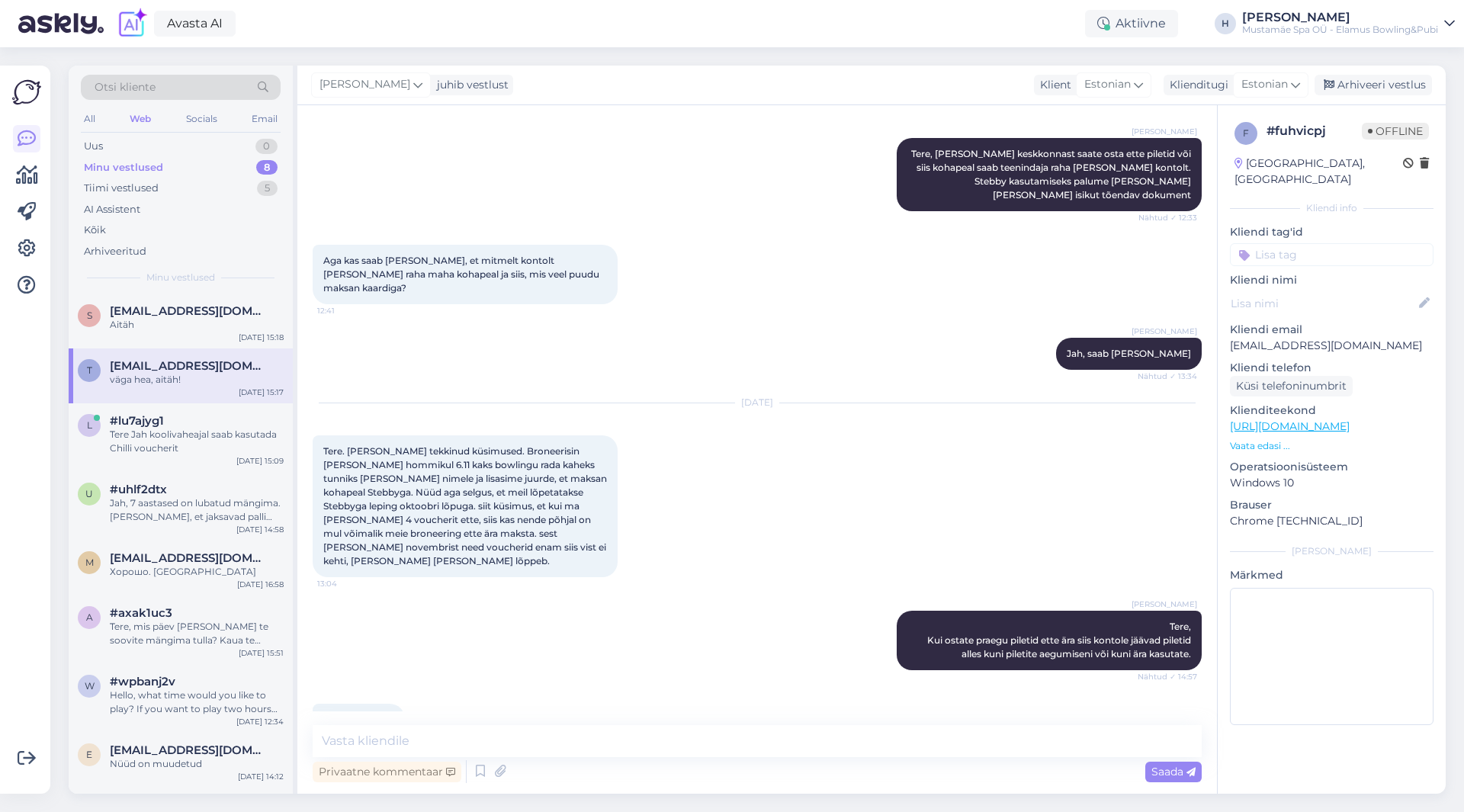
click at [976, 439] on p "Vaata edasi ..." at bounding box center [1332, 445] width 204 height 14
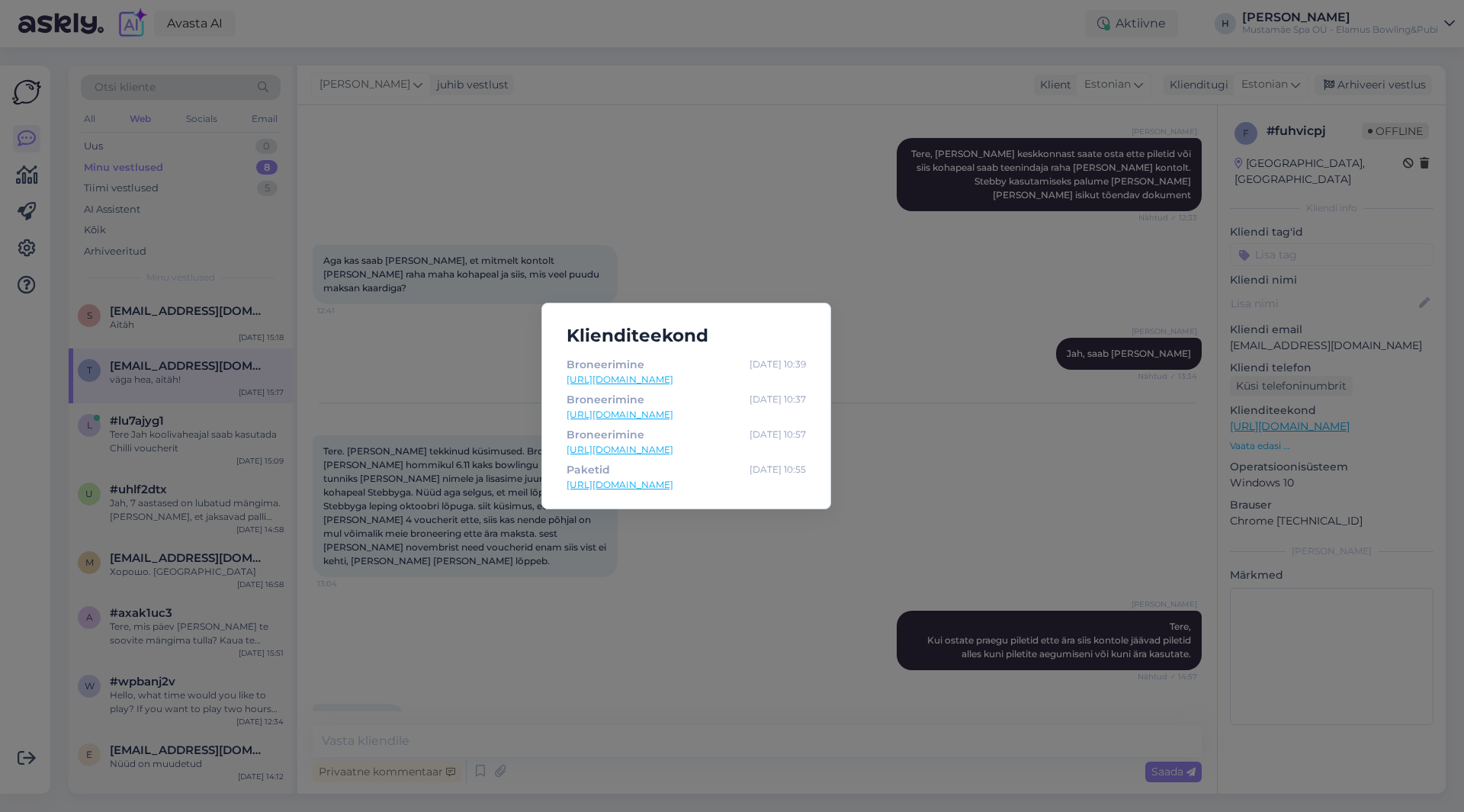
click at [976, 442] on div "Klienditeekond Broneerimine Oct 15 10:39 https://elamusbowling.ee/broneerimine/…" at bounding box center [732, 406] width 1464 height 812
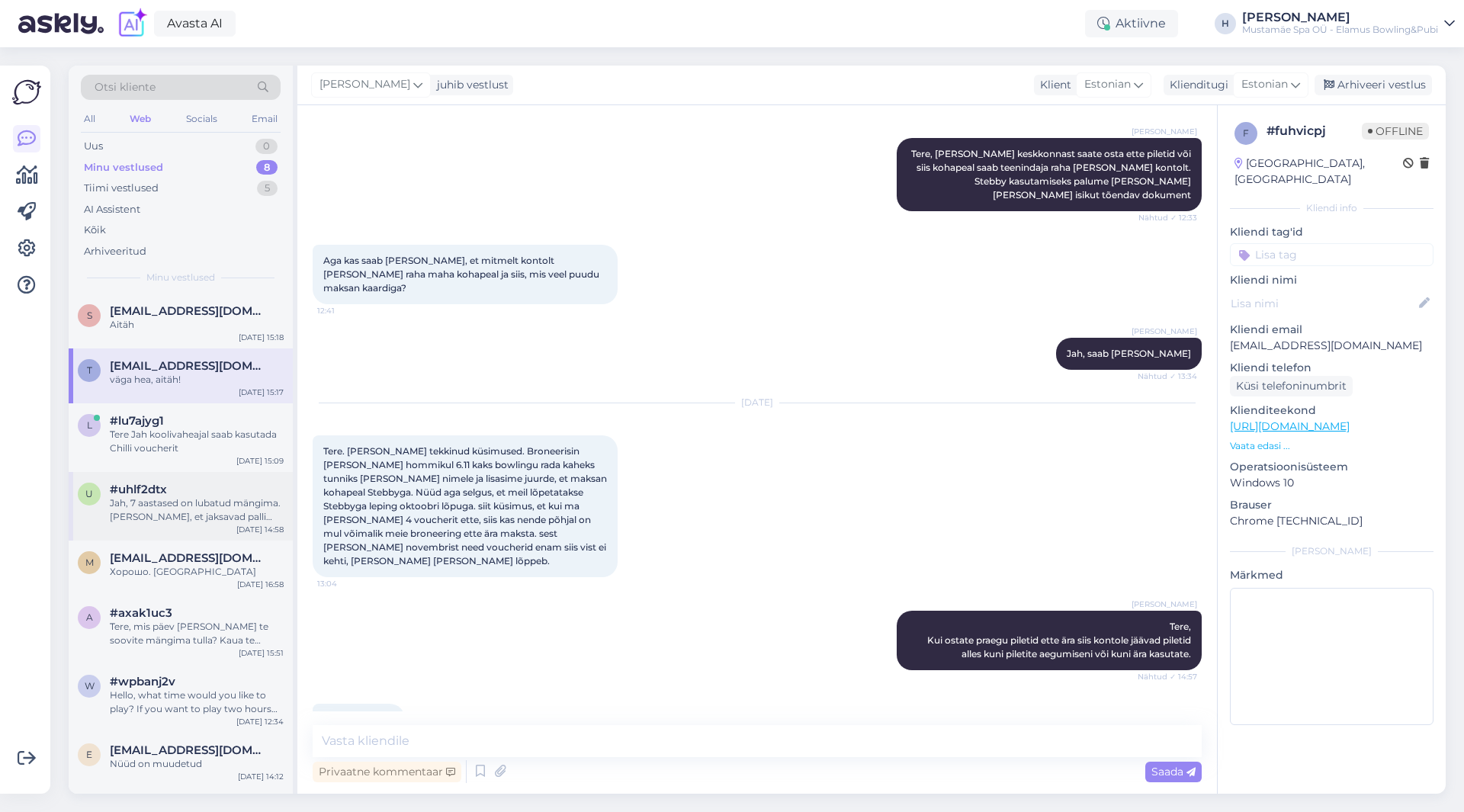
click at [225, 445] on div "#uhlf2dtx" at bounding box center [196, 489] width 174 height 14
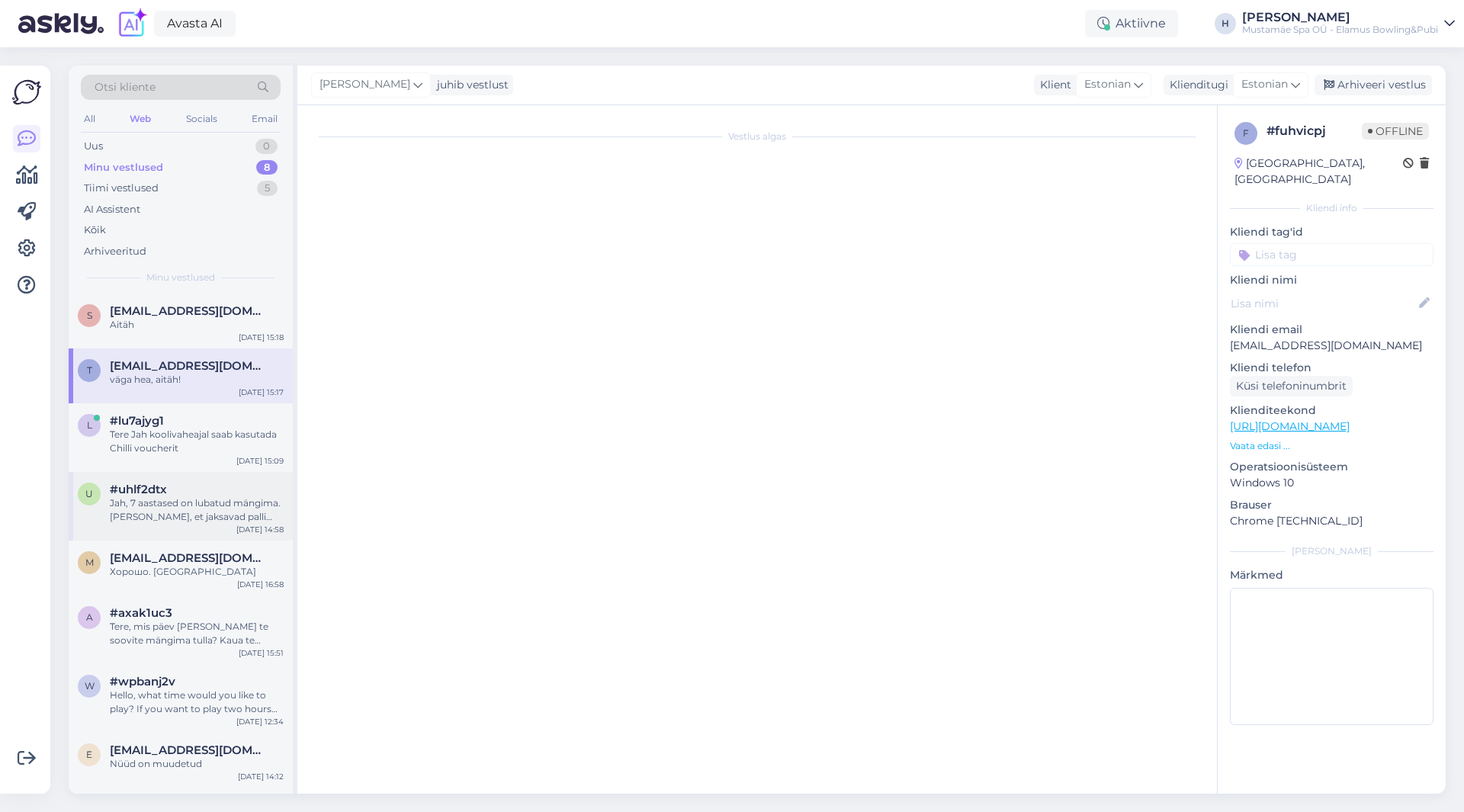
scroll to position [362, 0]
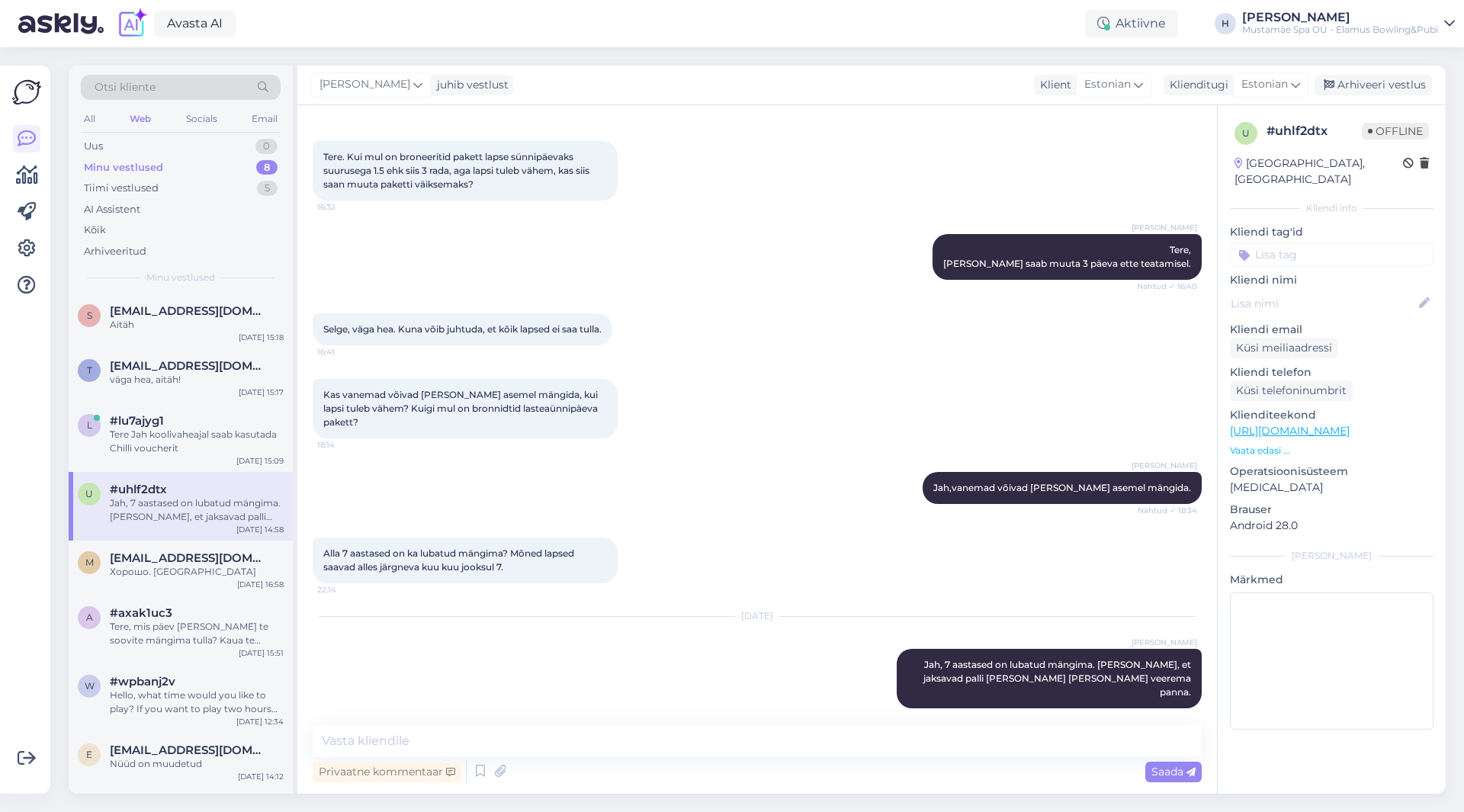
click at [976, 444] on p "Vaata edasi ..." at bounding box center [1332, 450] width 204 height 14
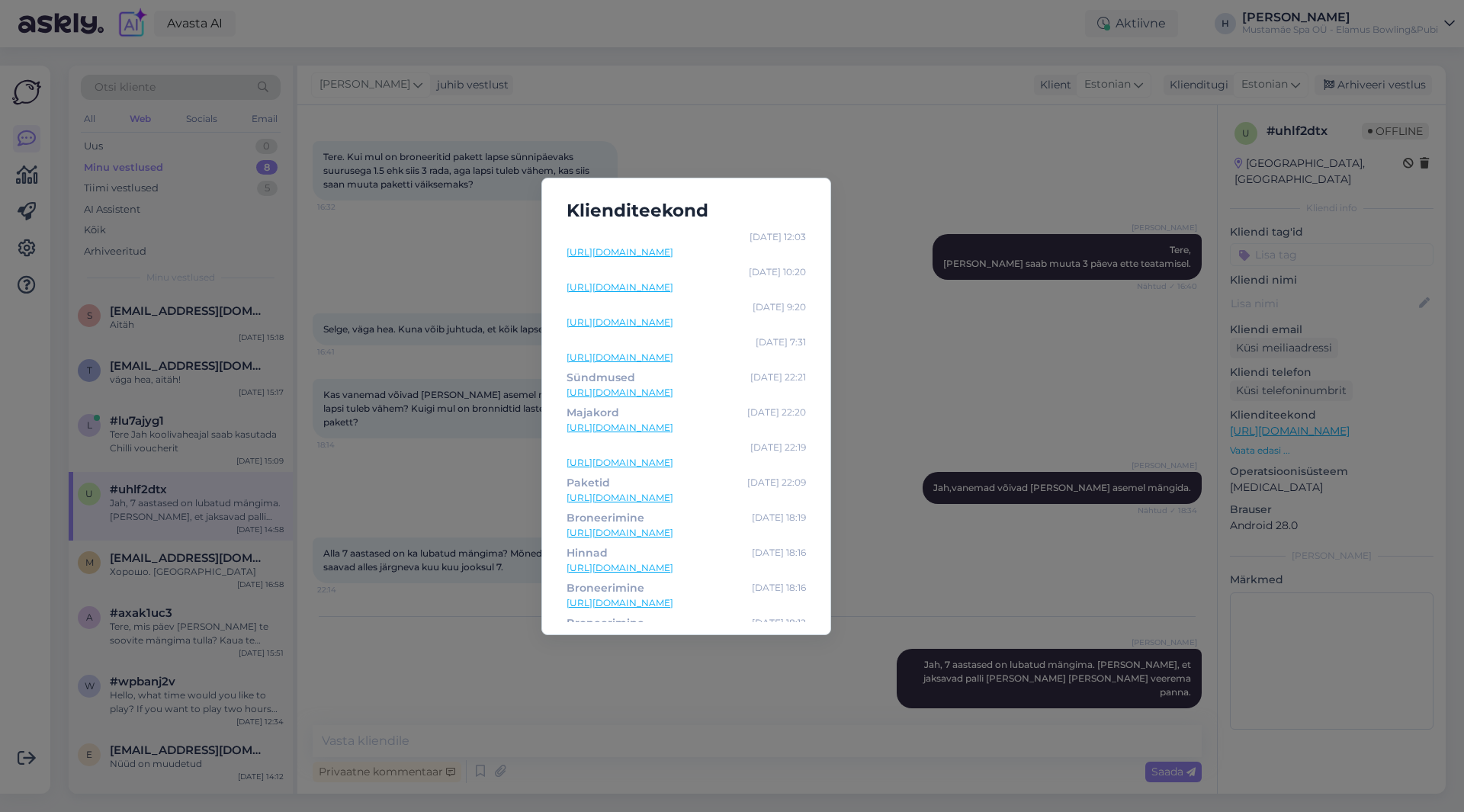
scroll to position [0, 0]
click at [881, 217] on div "Klienditeekond Oct 15 12:03 https://elamusbowling.ee/ Oct 15 10:20 https://elam…" at bounding box center [732, 406] width 1464 height 812
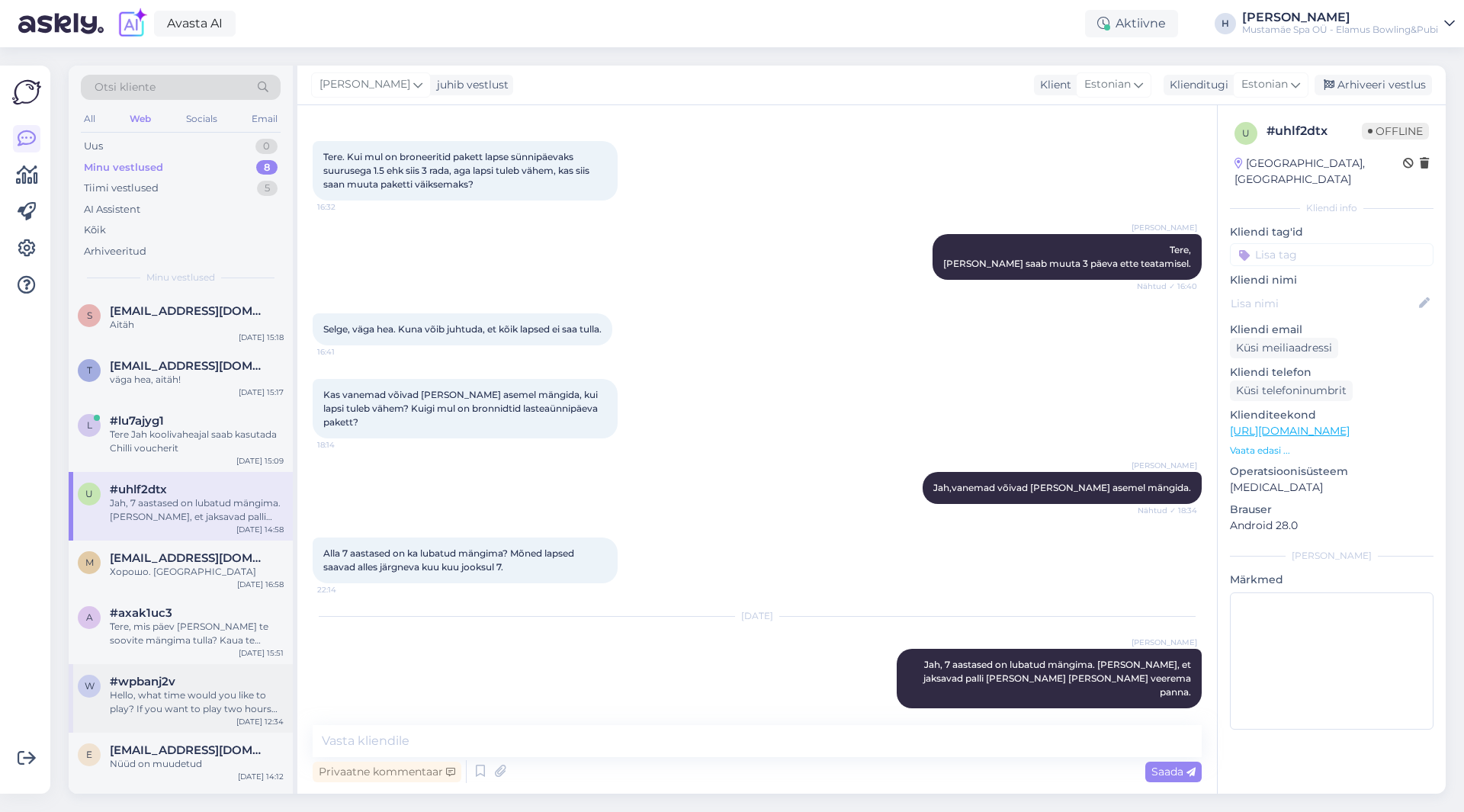
click at [207, 445] on div "Hello, what time would you like to play? If you want to play two hours then you…" at bounding box center [196, 702] width 174 height 27
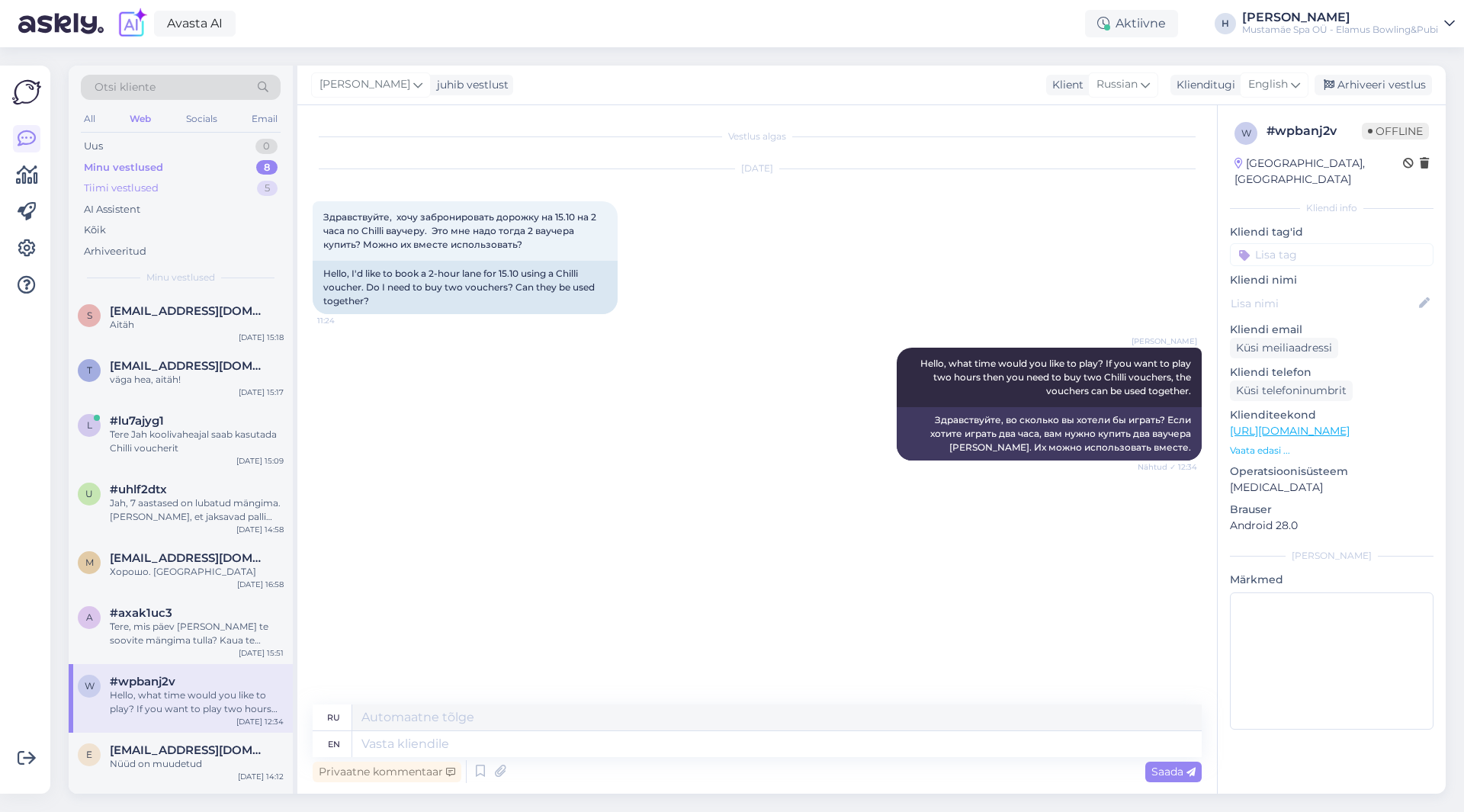
click at [154, 181] on div "Tiimi vestlused" at bounding box center [121, 188] width 74 height 15
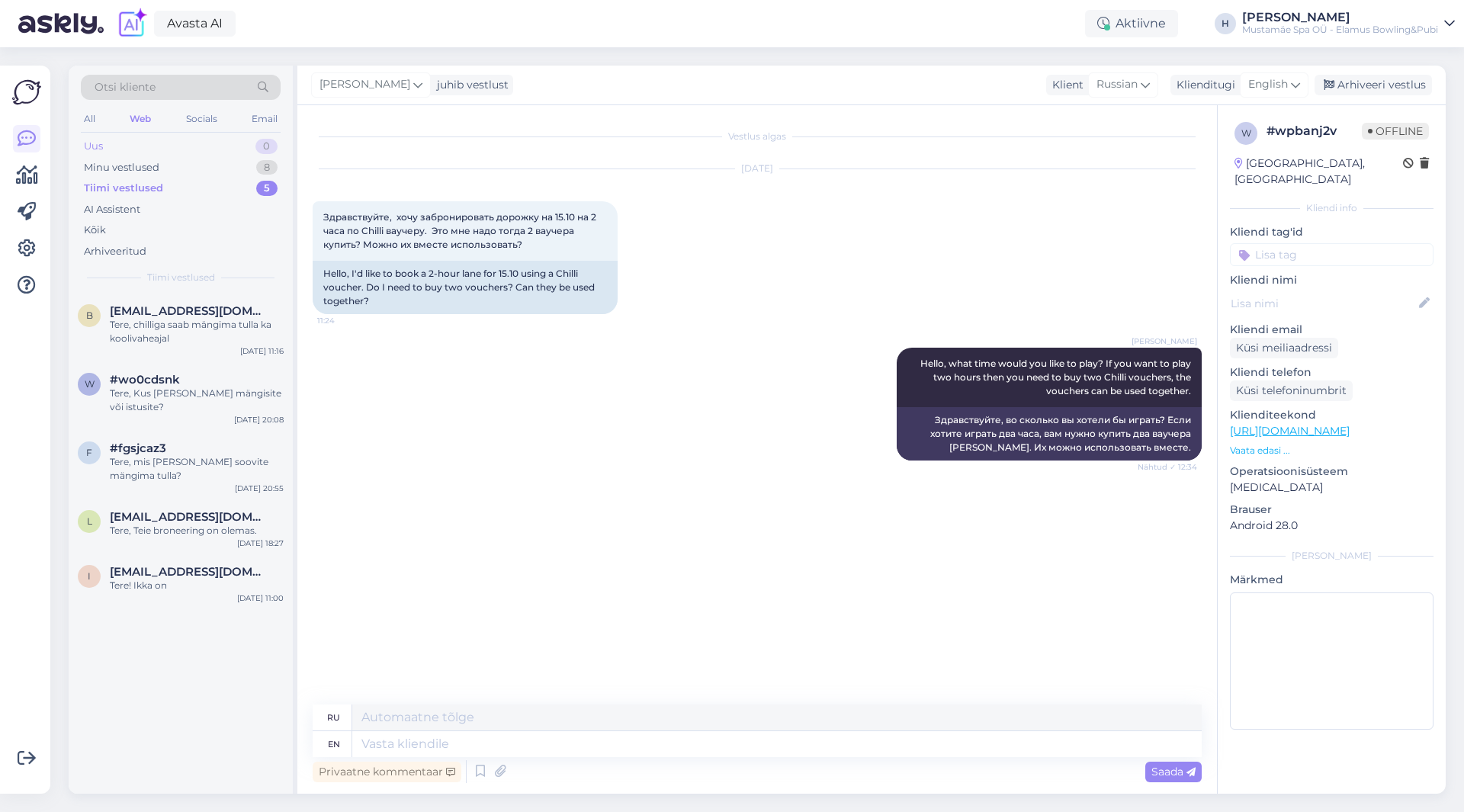
click at [160, 148] on div "Uus 0" at bounding box center [180, 146] width 200 height 21
